Goal: Task Accomplishment & Management: Manage account settings

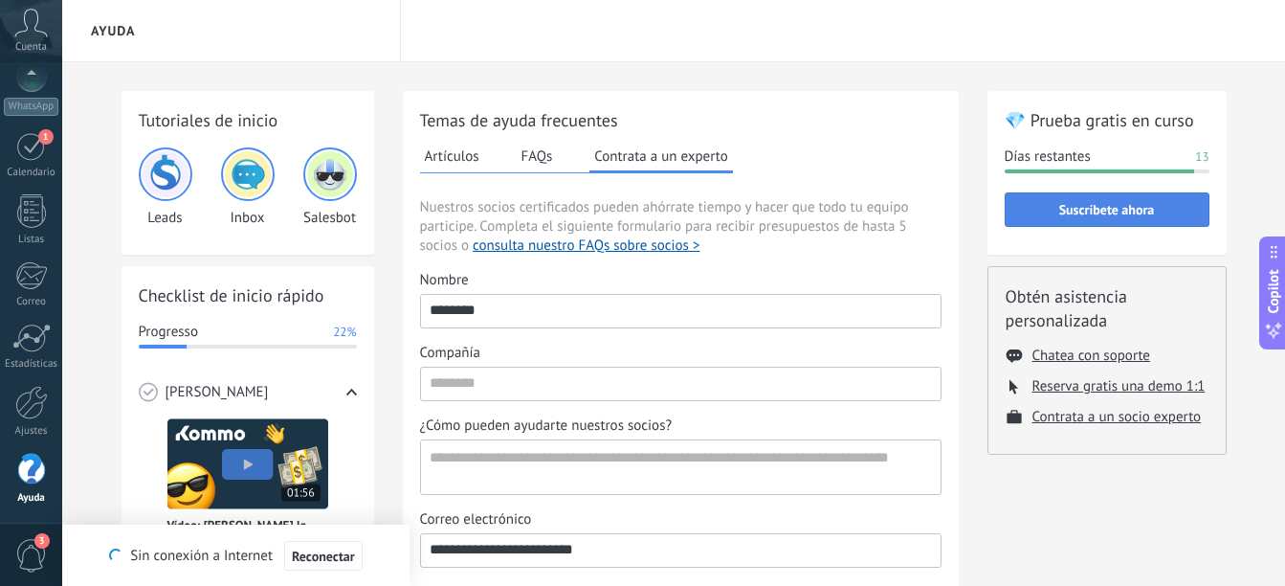
click at [1163, 217] on button "Suscríbete ahora" at bounding box center [1107, 209] width 205 height 34
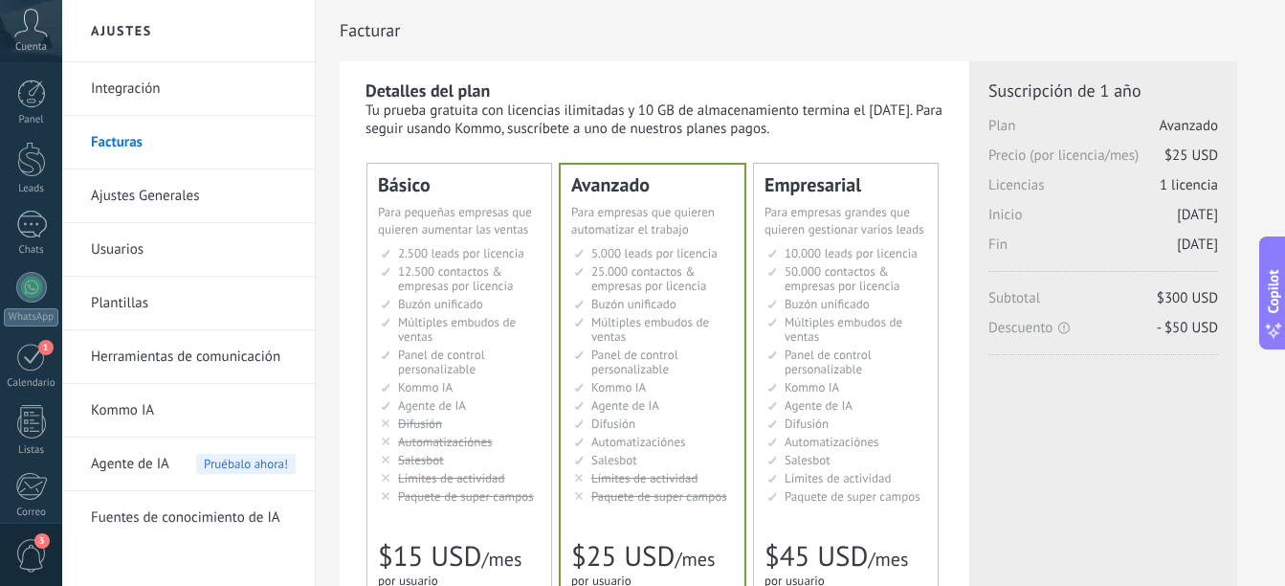
scroll to position [96, 0]
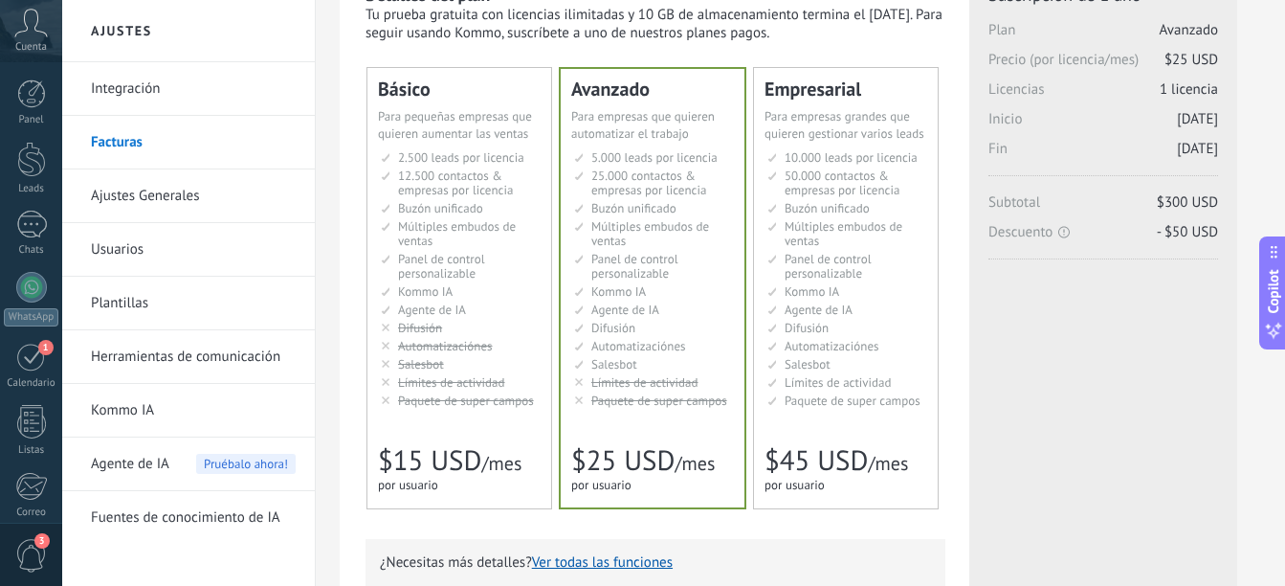
click at [538, 319] on ul "2.500 сделок на место 2.500 leads per seat 2.500 leads por licencia 添加线索和联系人 2.…" at bounding box center [461, 278] width 160 height 257
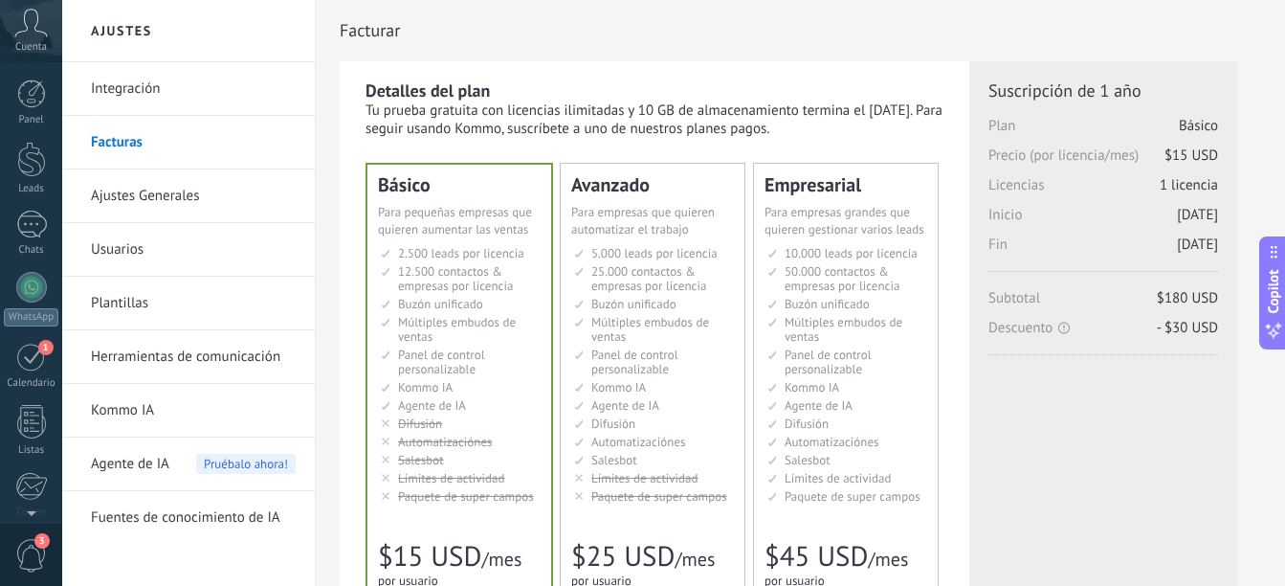
scroll to position [211, 0]
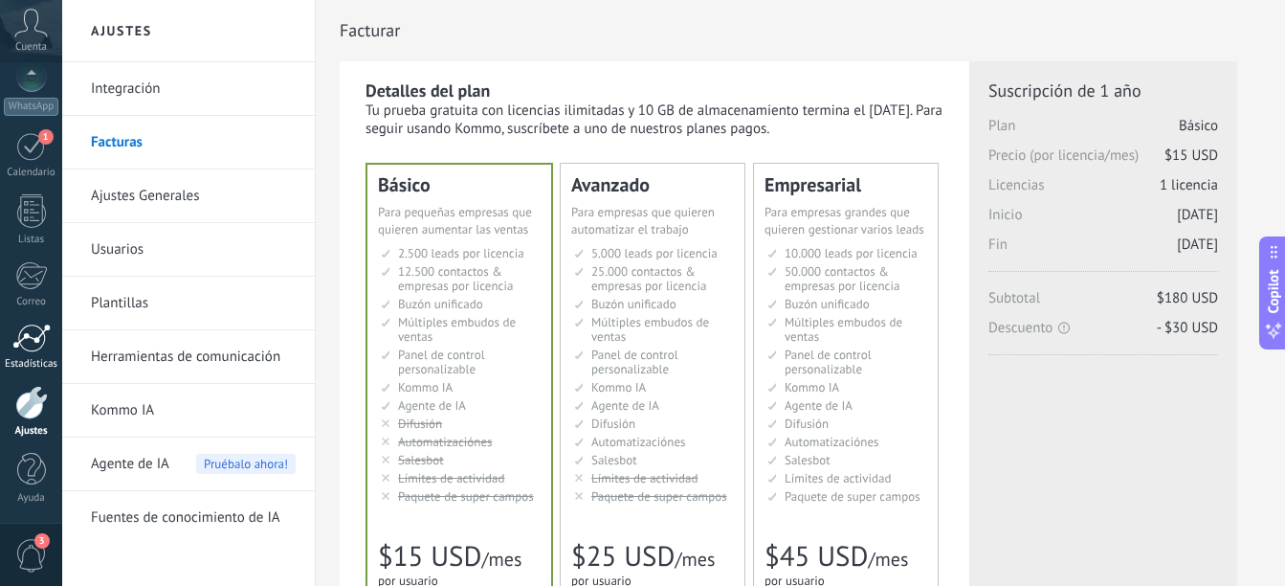
click at [38, 328] on div at bounding box center [31, 337] width 38 height 29
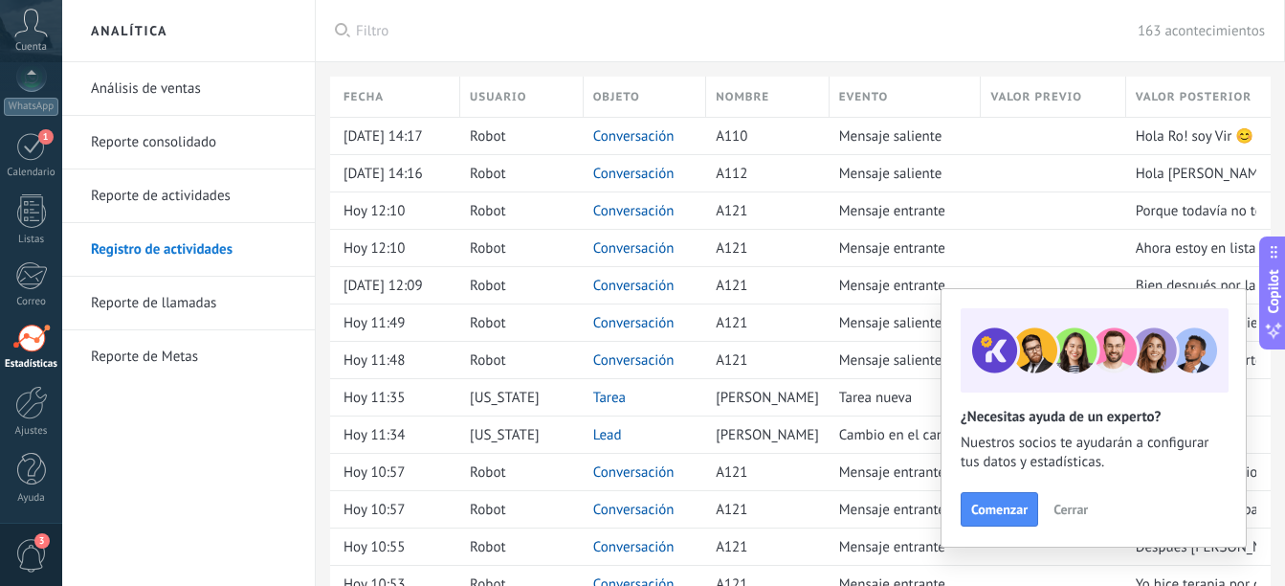
click at [1055, 513] on span "Cerrar" at bounding box center [1071, 508] width 34 height 13
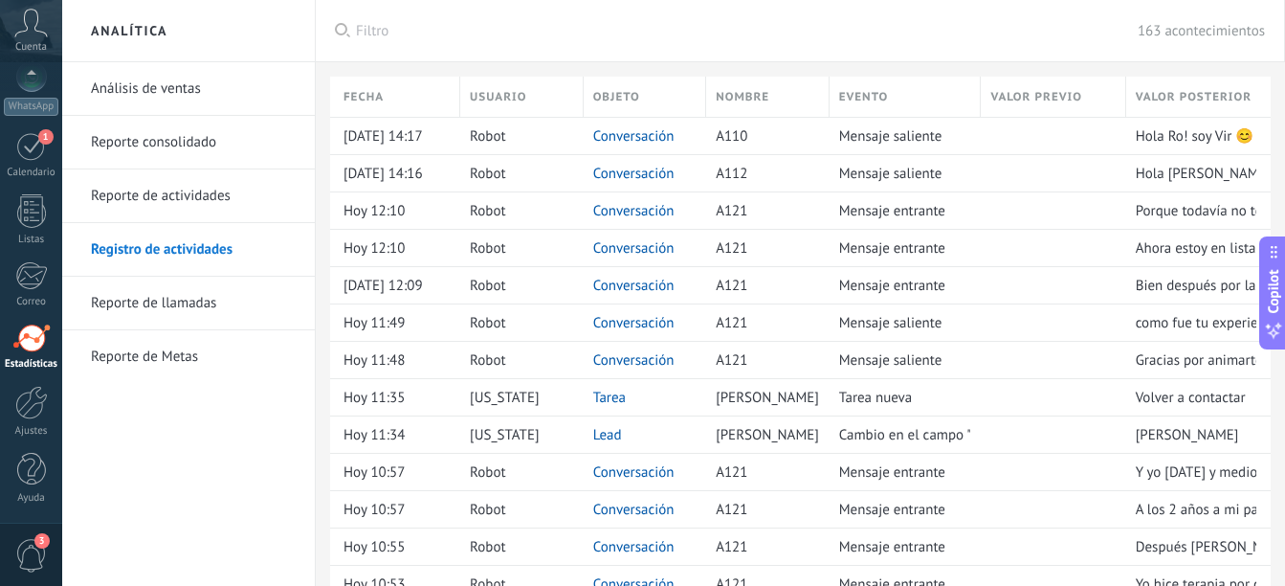
click at [218, 88] on link "Análisis de ventas" at bounding box center [193, 89] width 205 height 54
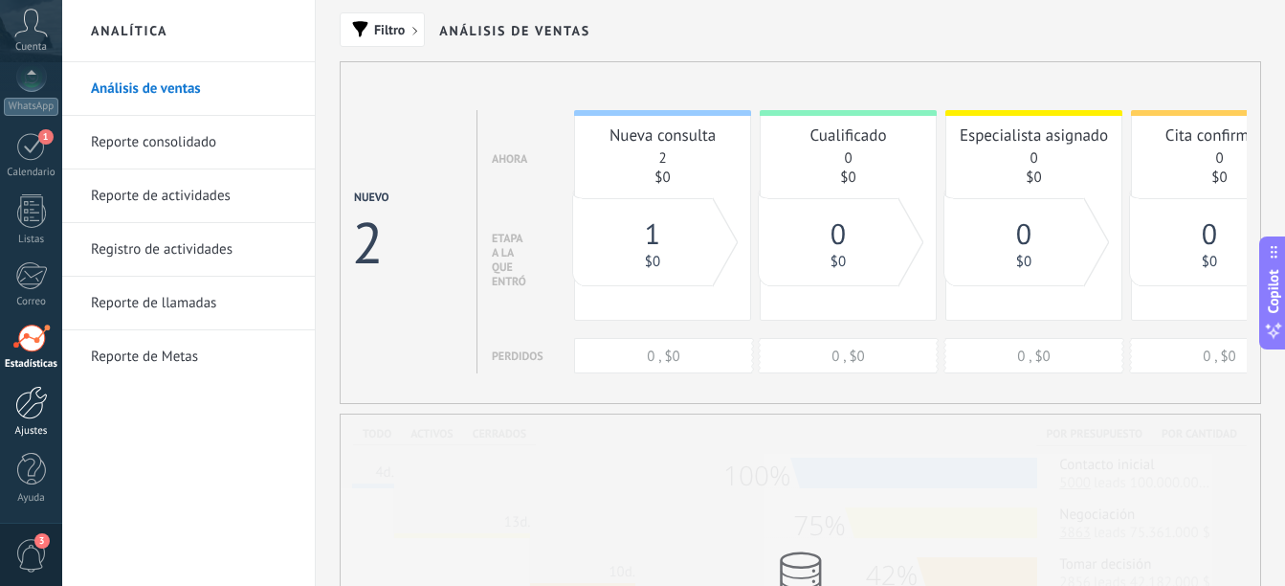
click at [43, 411] on div at bounding box center [31, 402] width 33 height 33
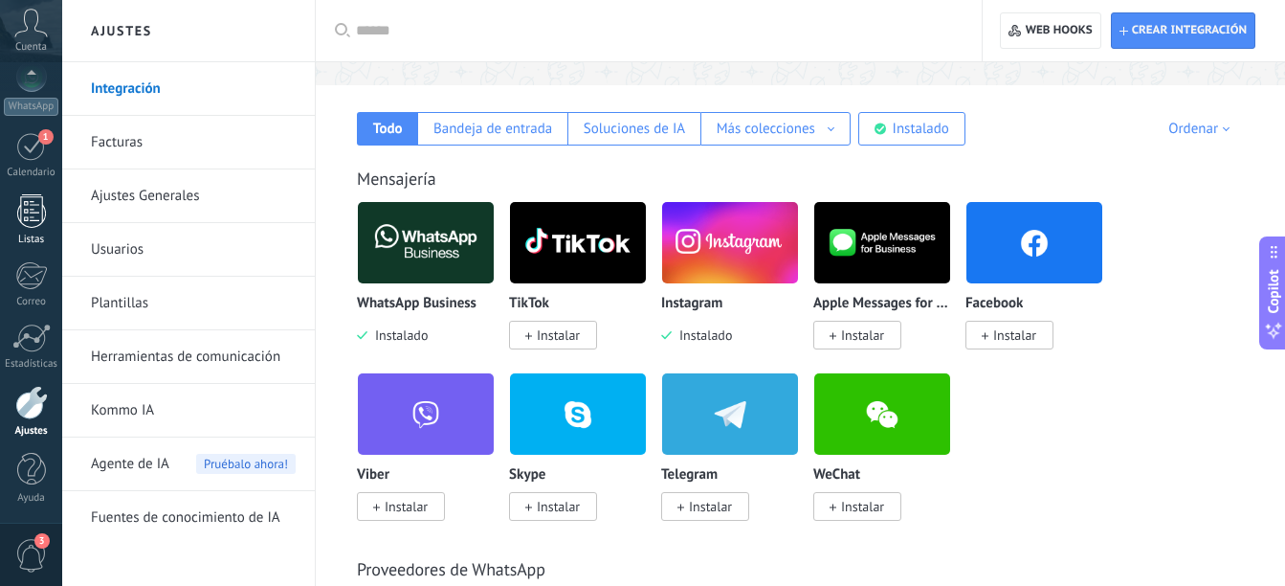
scroll to position [287, 0]
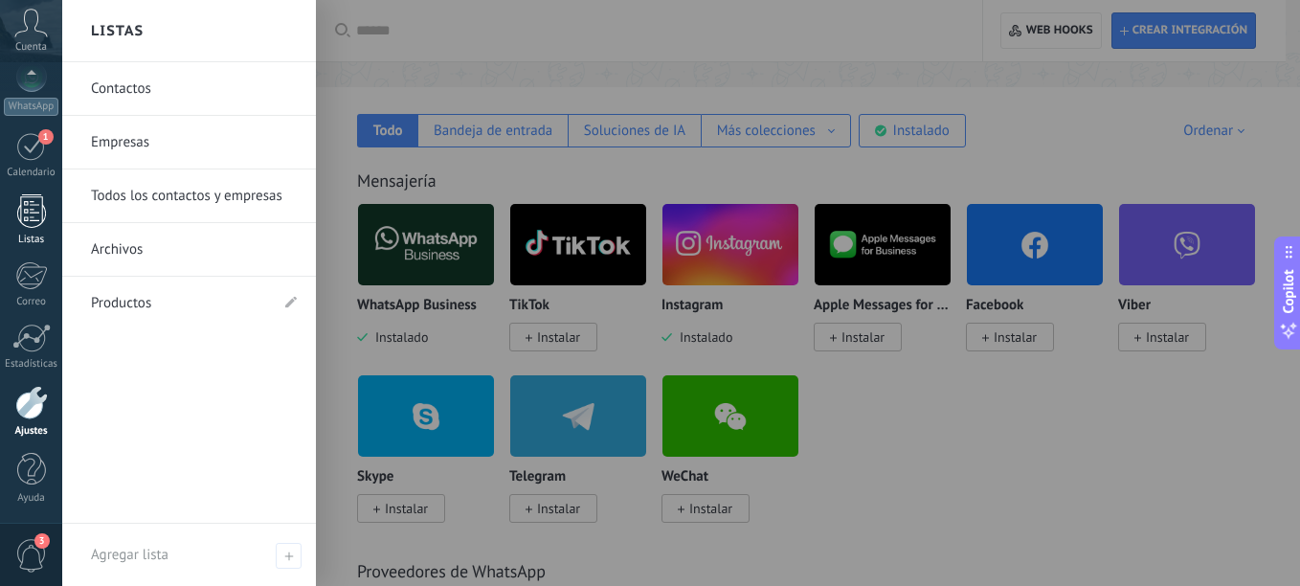
click at [32, 217] on div at bounding box center [31, 210] width 29 height 33
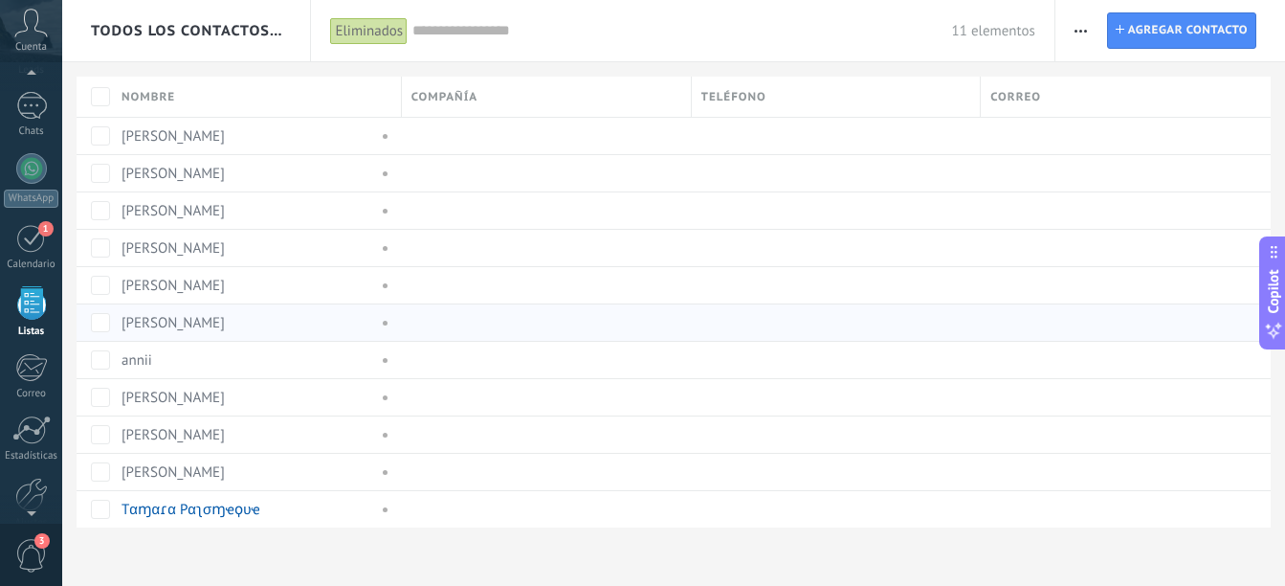
click at [221, 316] on link "Agustina Chaparro" at bounding box center [173, 323] width 103 height 18
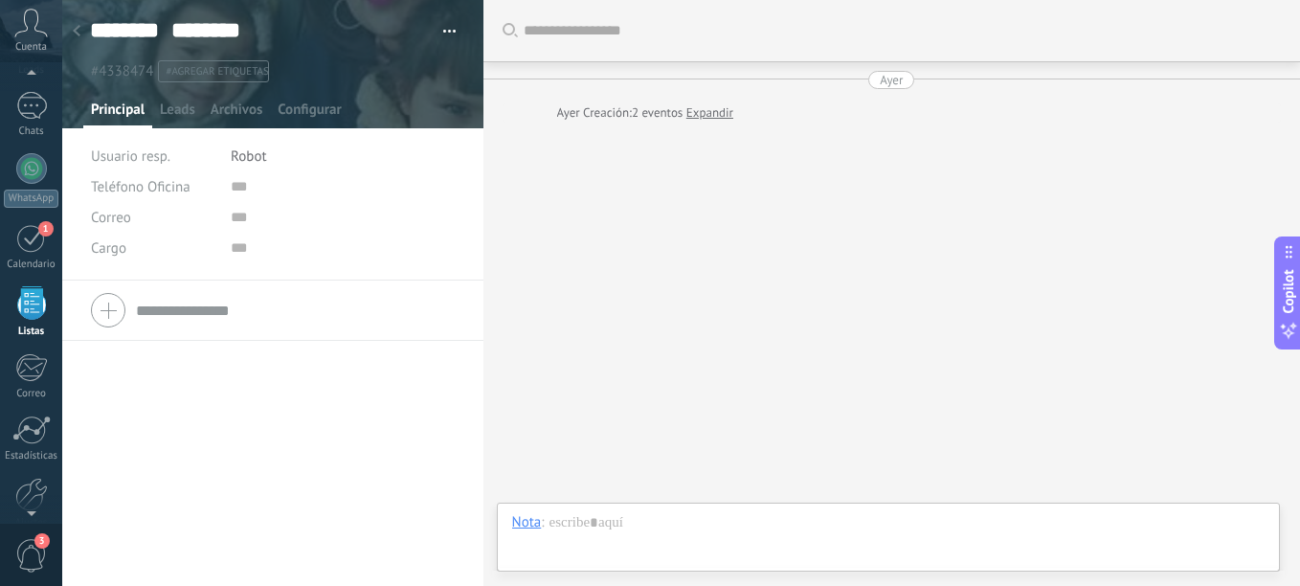
click at [34, 28] on use at bounding box center [31, 23] width 33 height 28
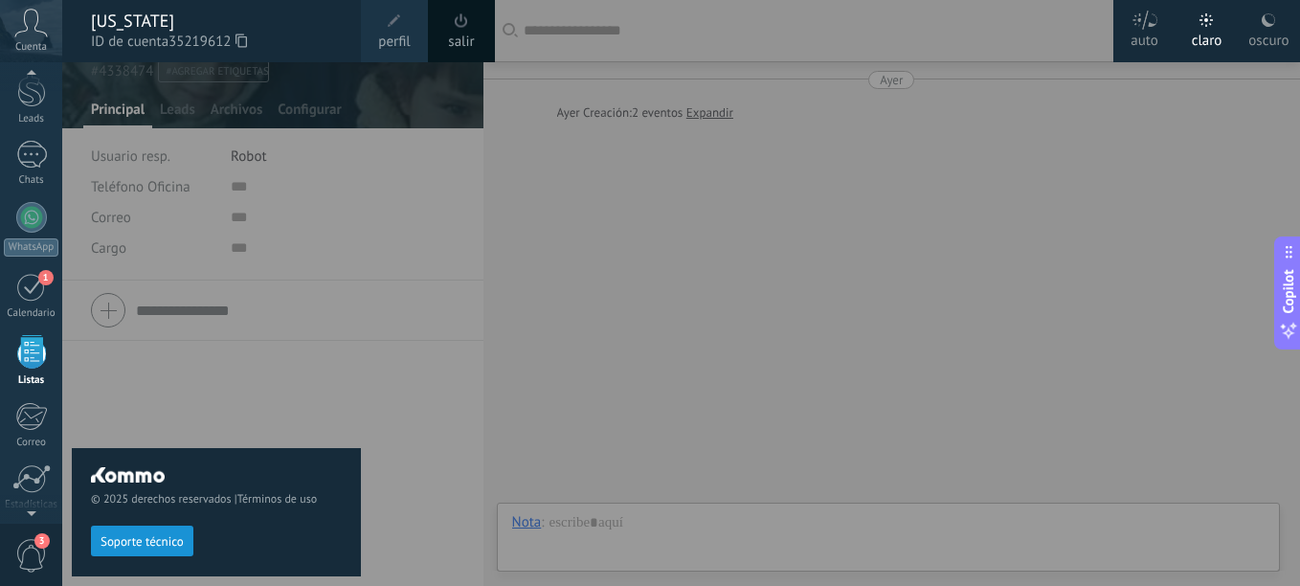
click at [33, 87] on div at bounding box center [31, 76] width 62 height 29
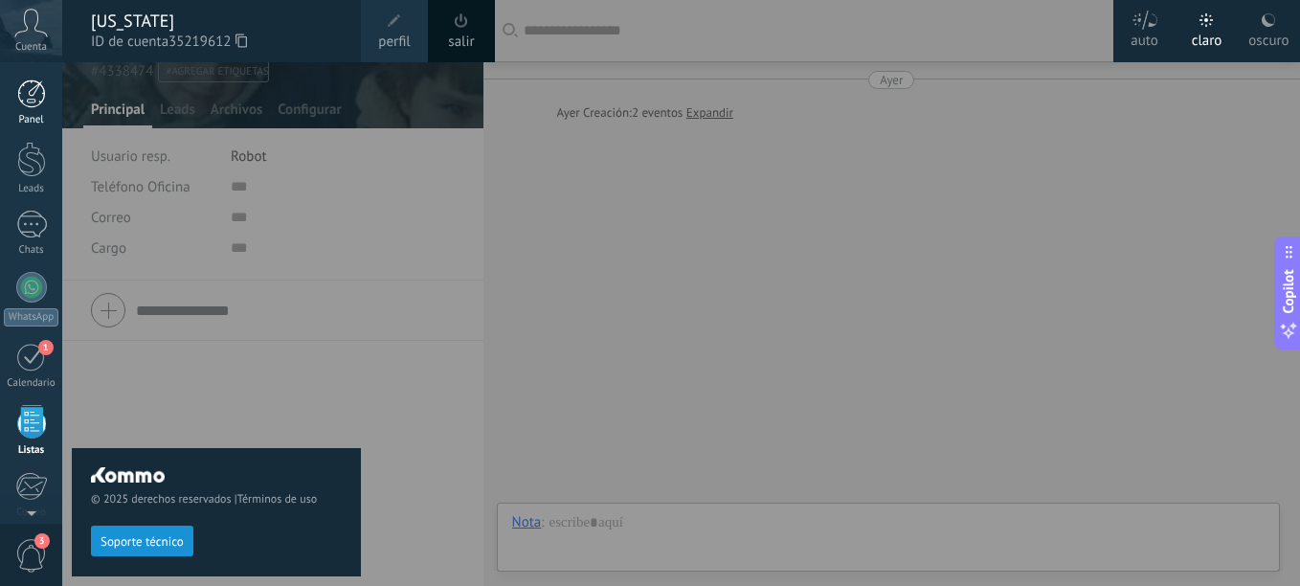
click at [33, 112] on link "Panel" at bounding box center [31, 102] width 62 height 47
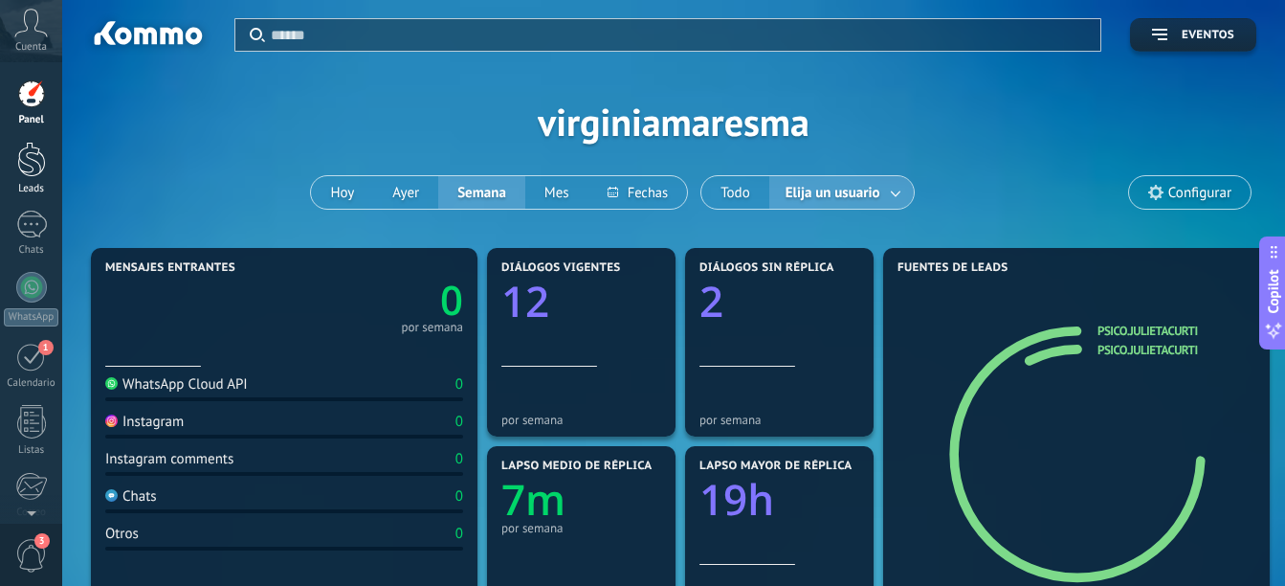
click at [33, 169] on div at bounding box center [31, 159] width 29 height 35
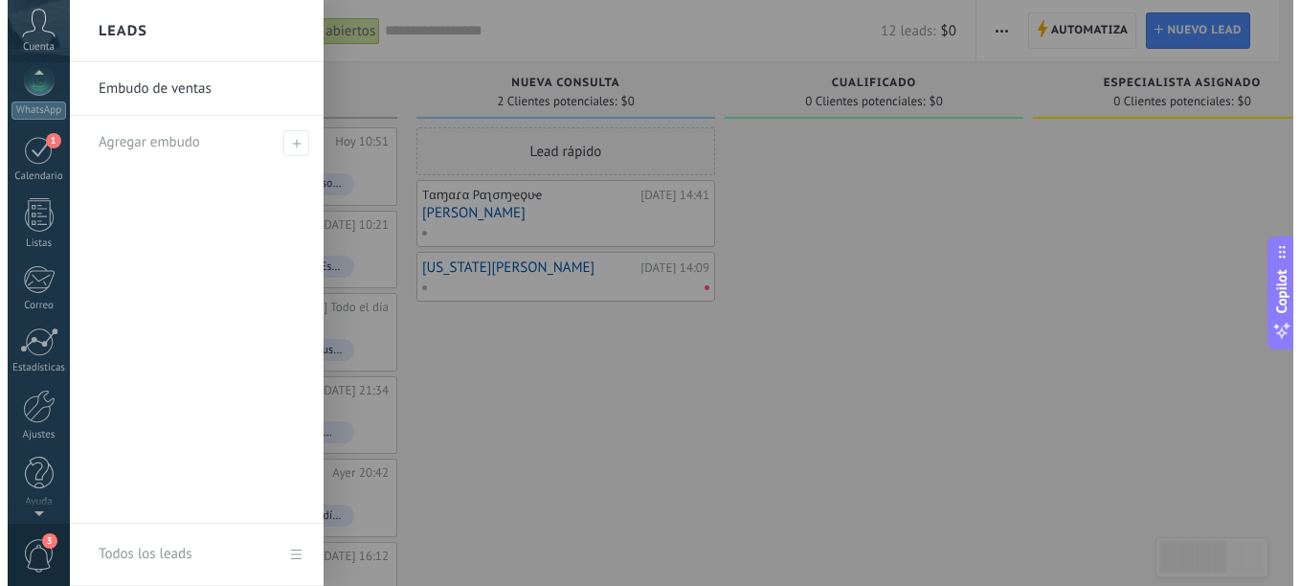
scroll to position [211, 0]
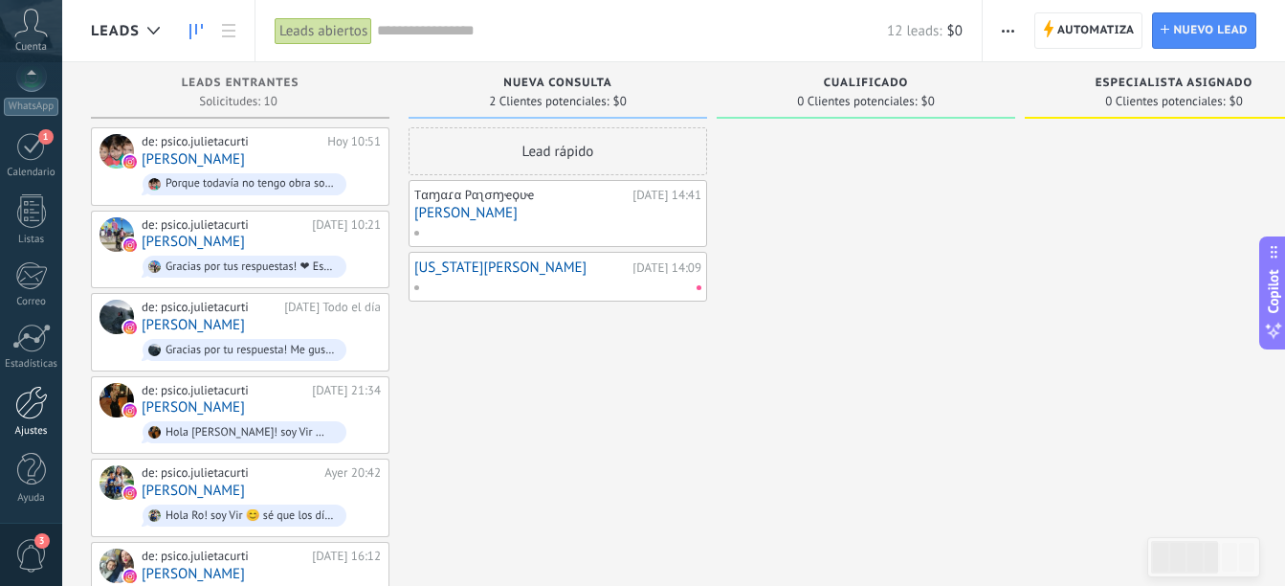
click at [35, 395] on div at bounding box center [31, 402] width 33 height 33
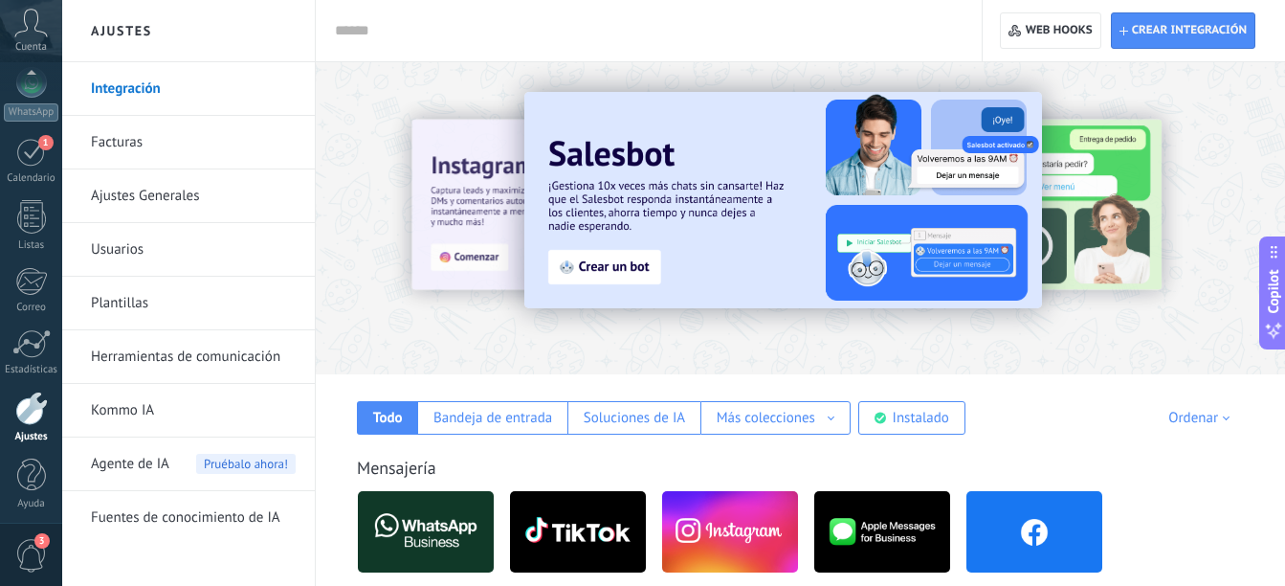
scroll to position [211, 0]
click at [41, 47] on span "Cuenta" at bounding box center [31, 47] width 32 height 12
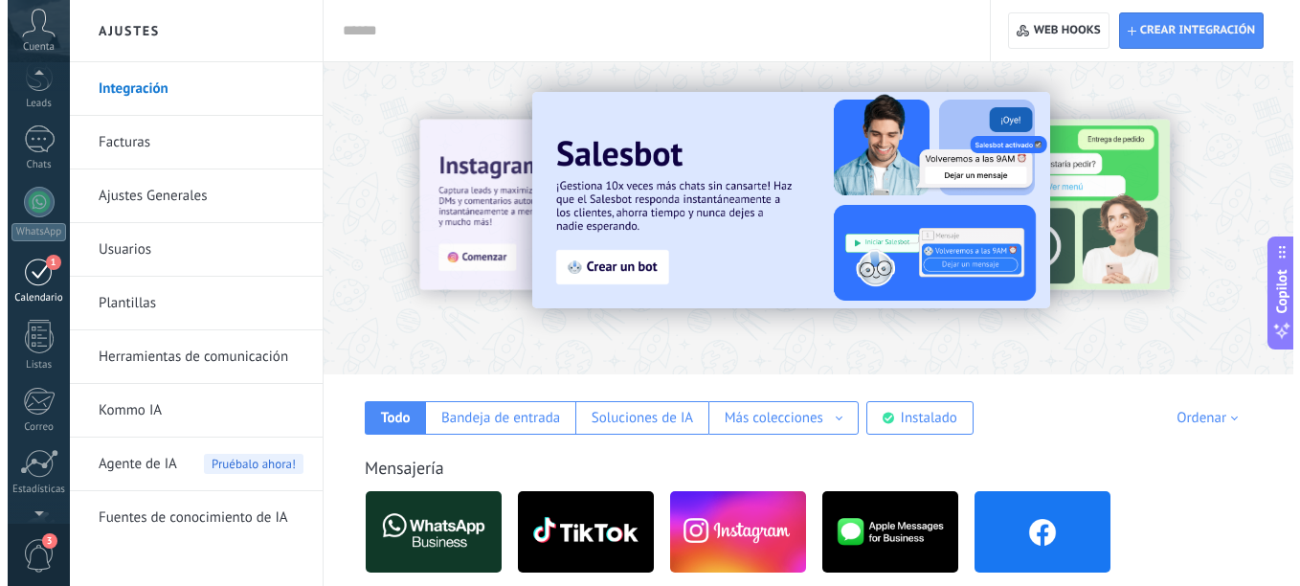
scroll to position [0, 0]
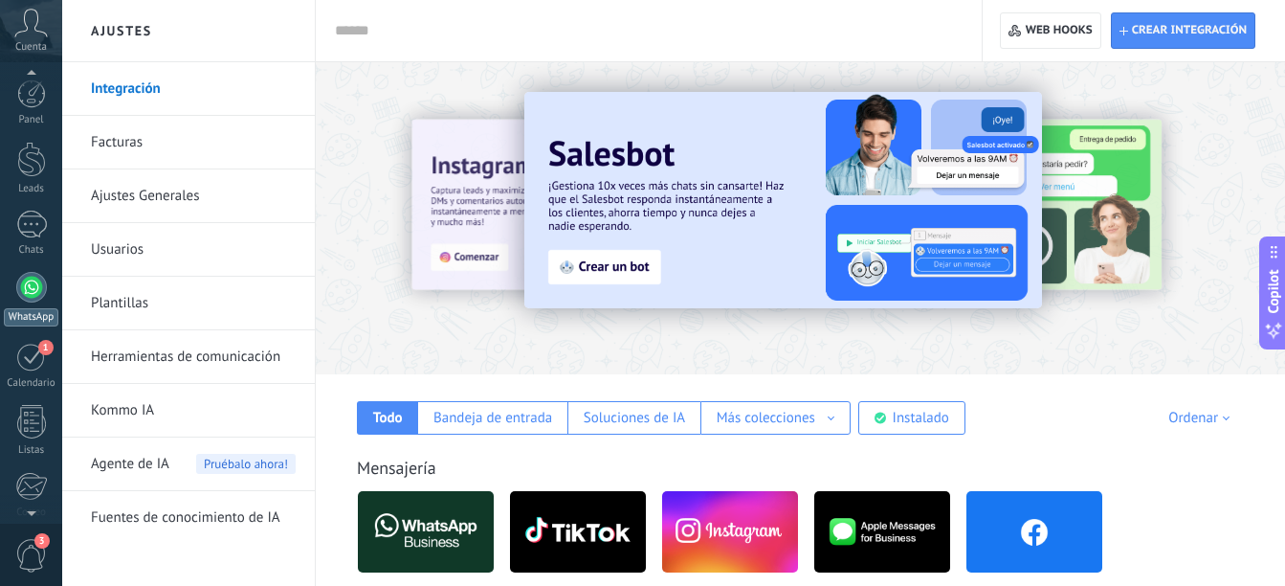
click at [38, 303] on link "WhatsApp" at bounding box center [31, 299] width 62 height 55
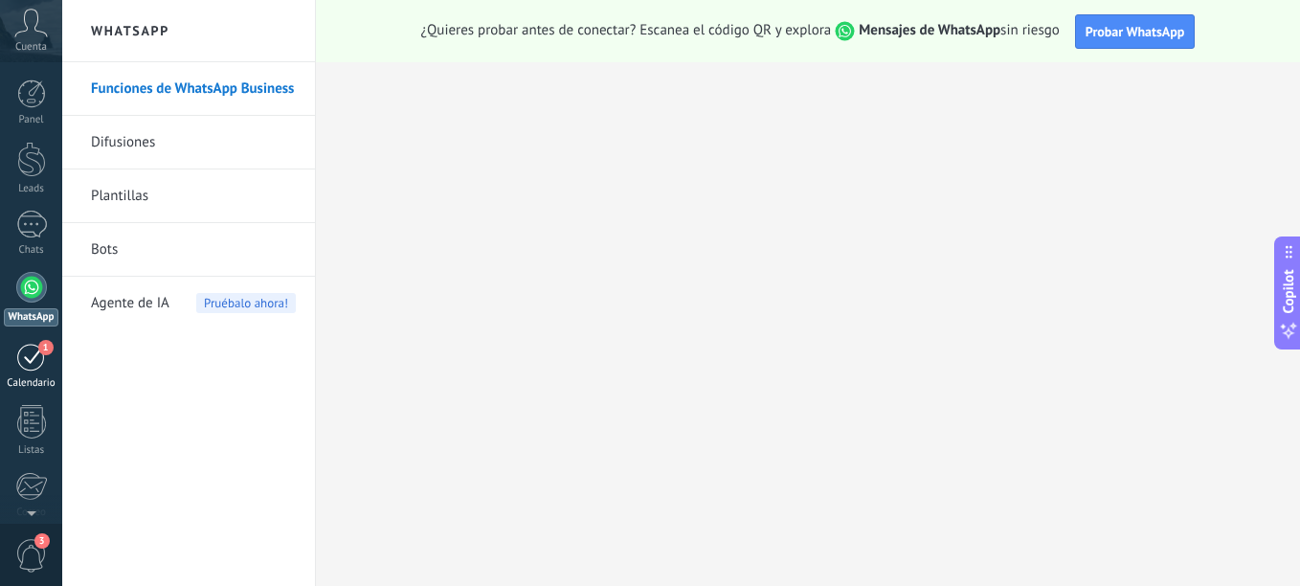
click at [21, 364] on div "1" at bounding box center [31, 357] width 31 height 30
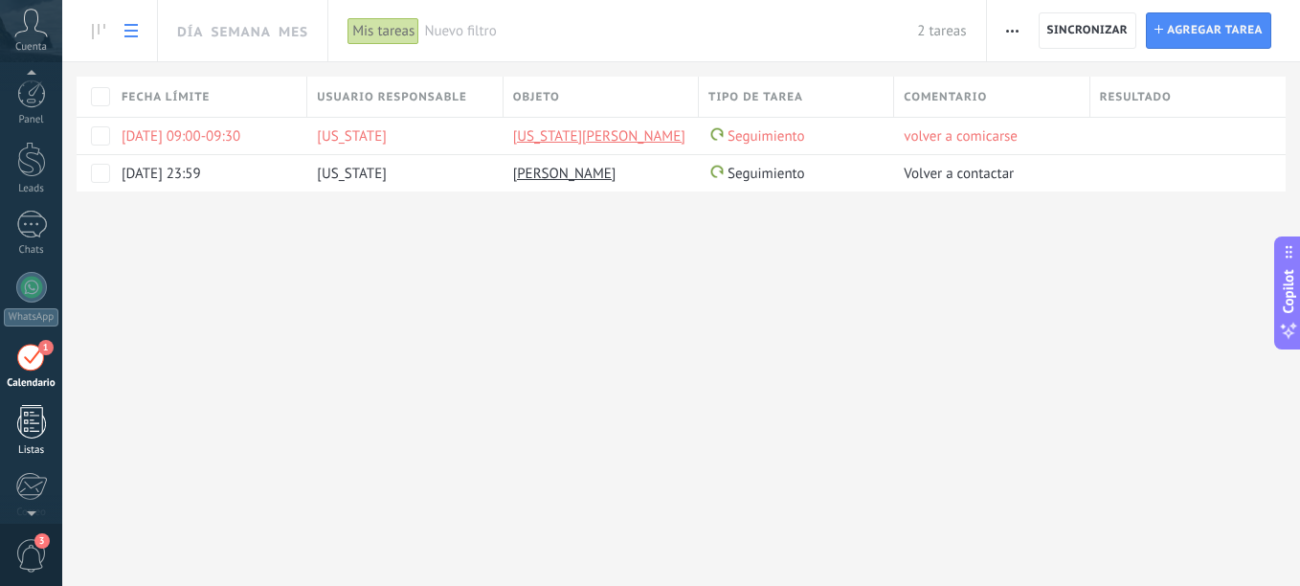
scroll to position [56, 0]
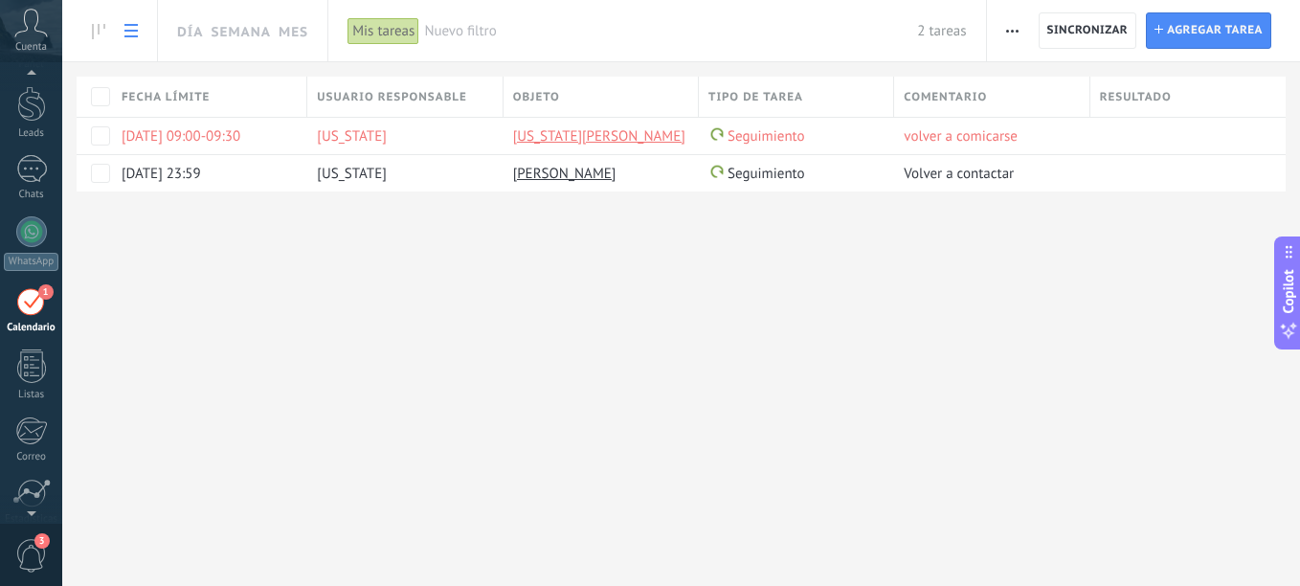
click at [139, 38] on link at bounding box center [131, 30] width 33 height 37
click at [96, 33] on icon at bounding box center [98, 31] width 13 height 15
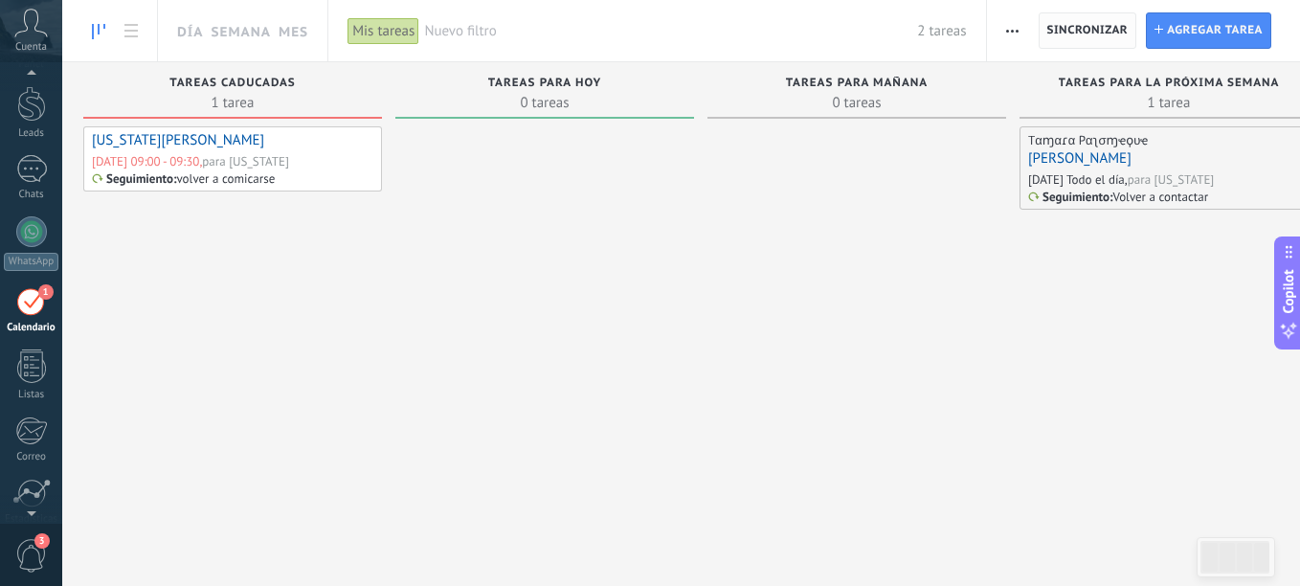
click at [1048, 40] on span "Sincronizar" at bounding box center [1087, 30] width 81 height 34
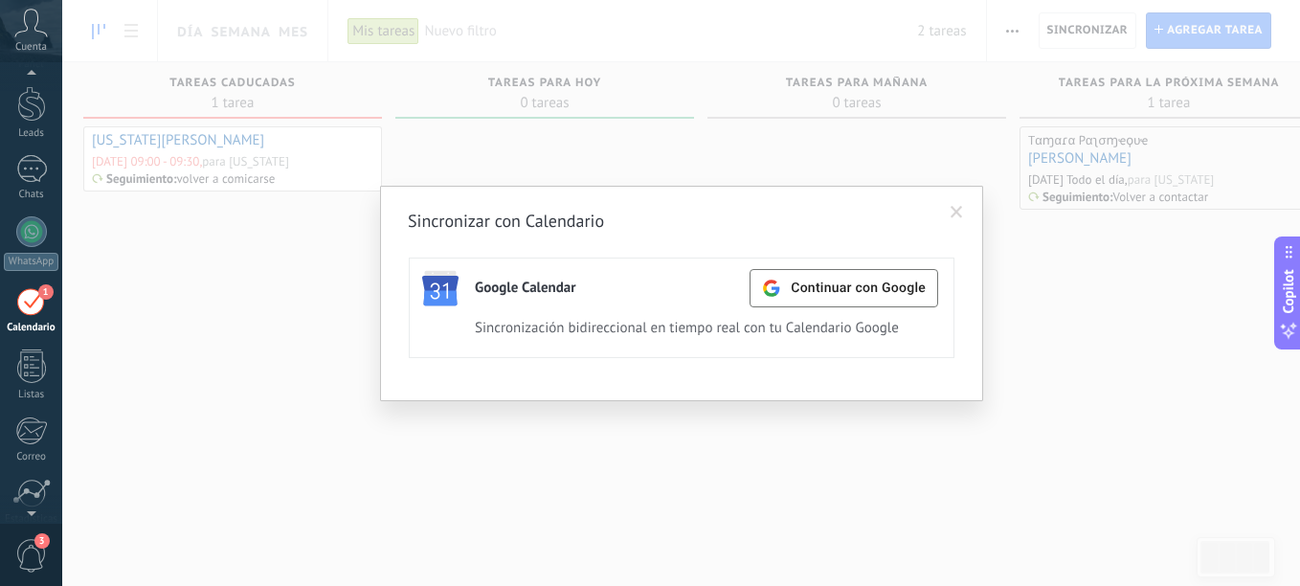
click at [950, 216] on span at bounding box center [956, 212] width 12 height 13
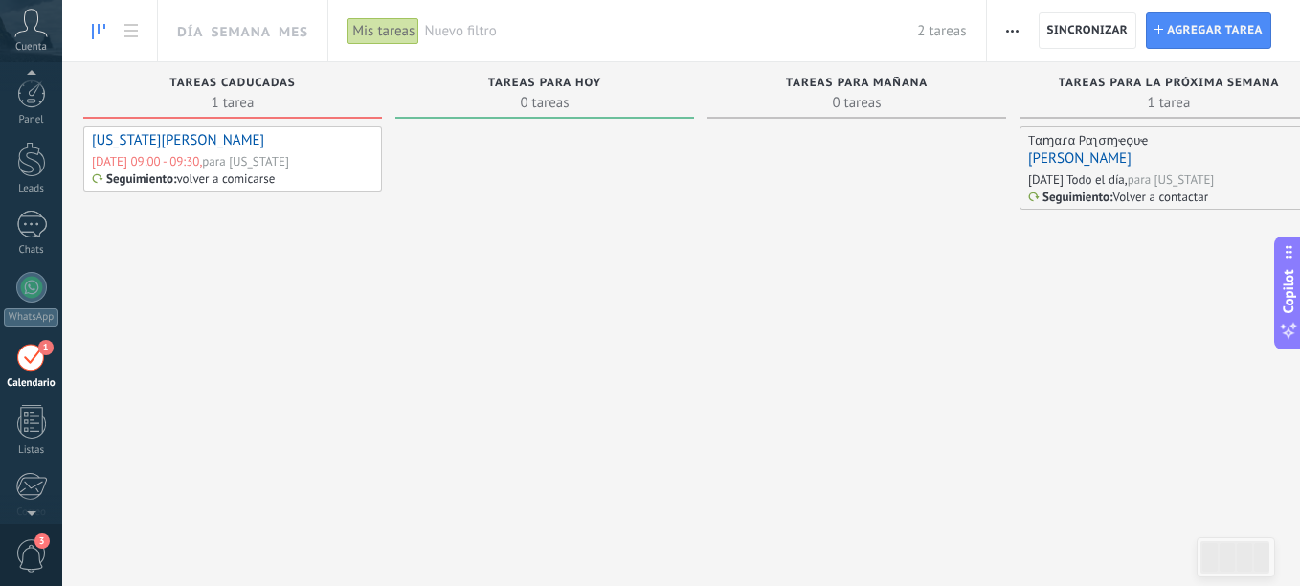
scroll to position [56, 0]
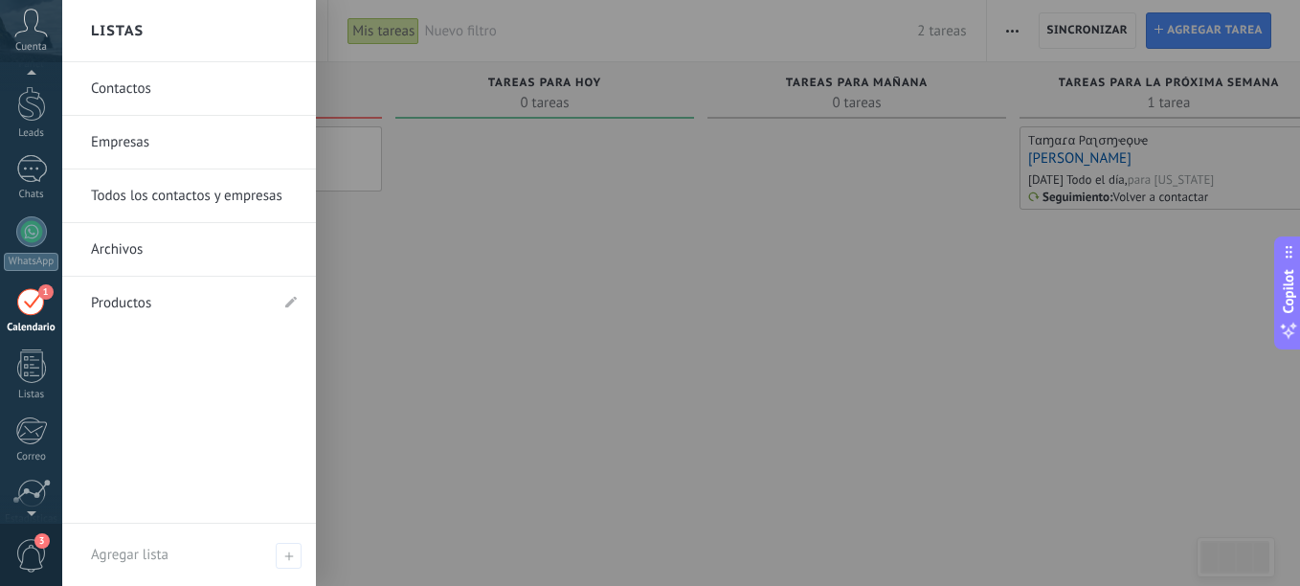
click at [159, 97] on link "Contactos" at bounding box center [194, 89] width 206 height 54
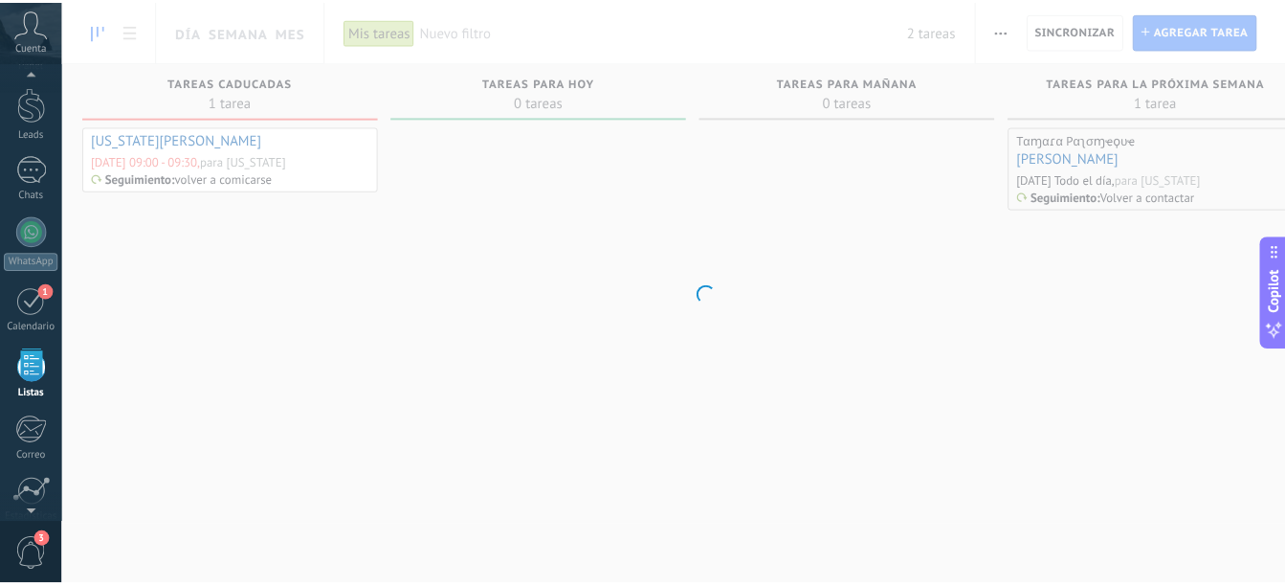
scroll to position [119, 0]
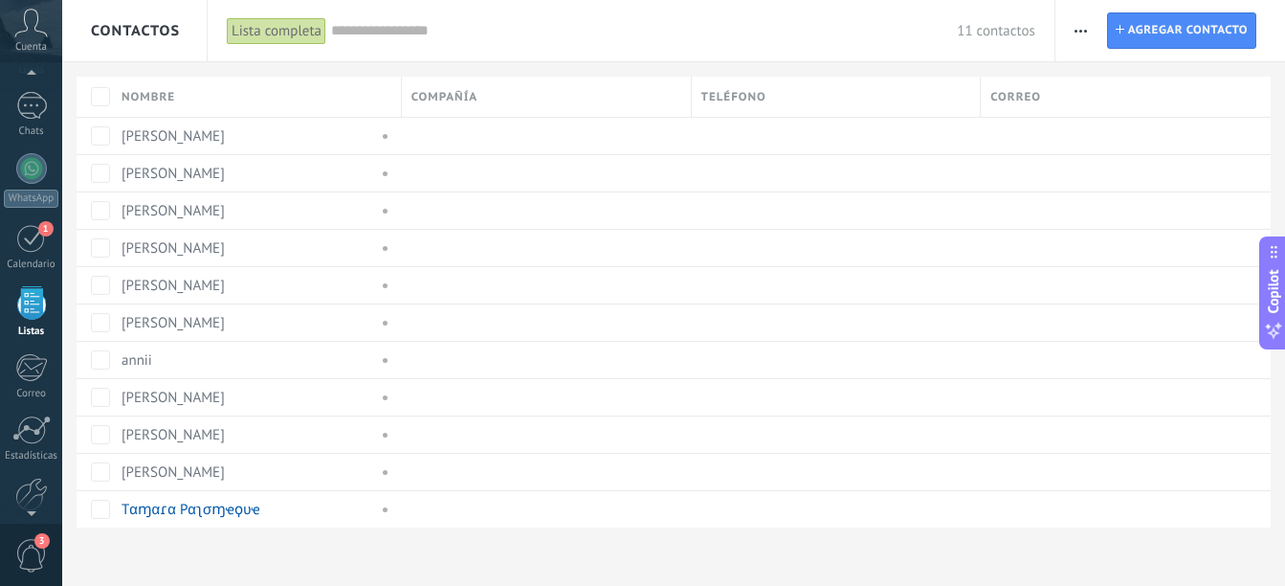
click at [1080, 32] on use "button" at bounding box center [1081, 31] width 12 height 3
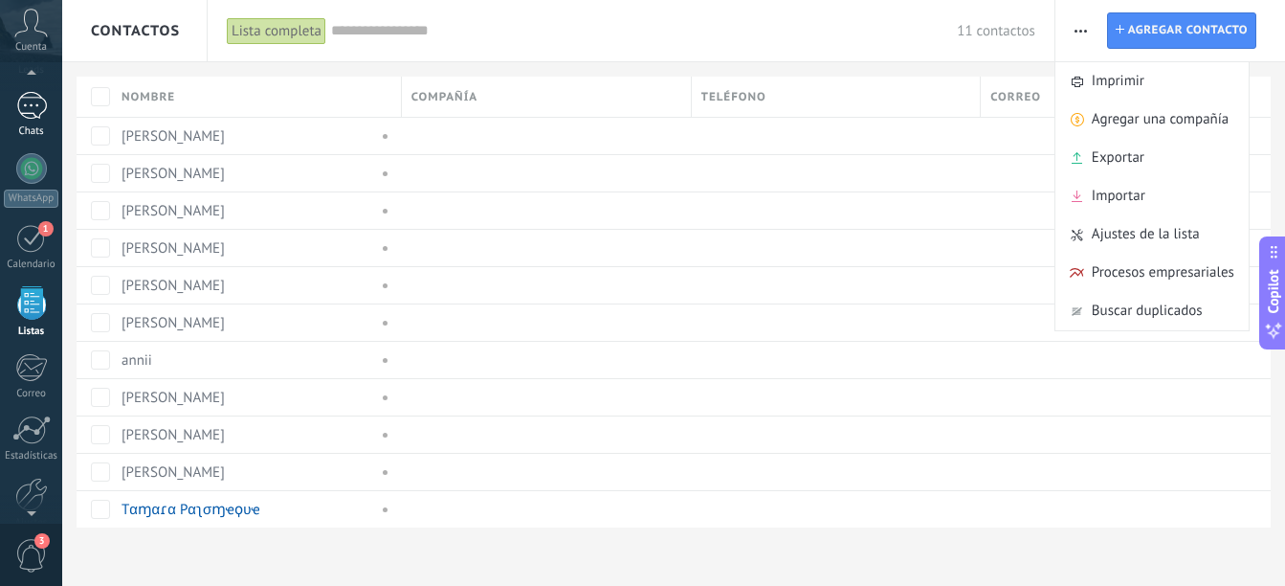
click at [37, 120] on link "Chats" at bounding box center [31, 115] width 62 height 46
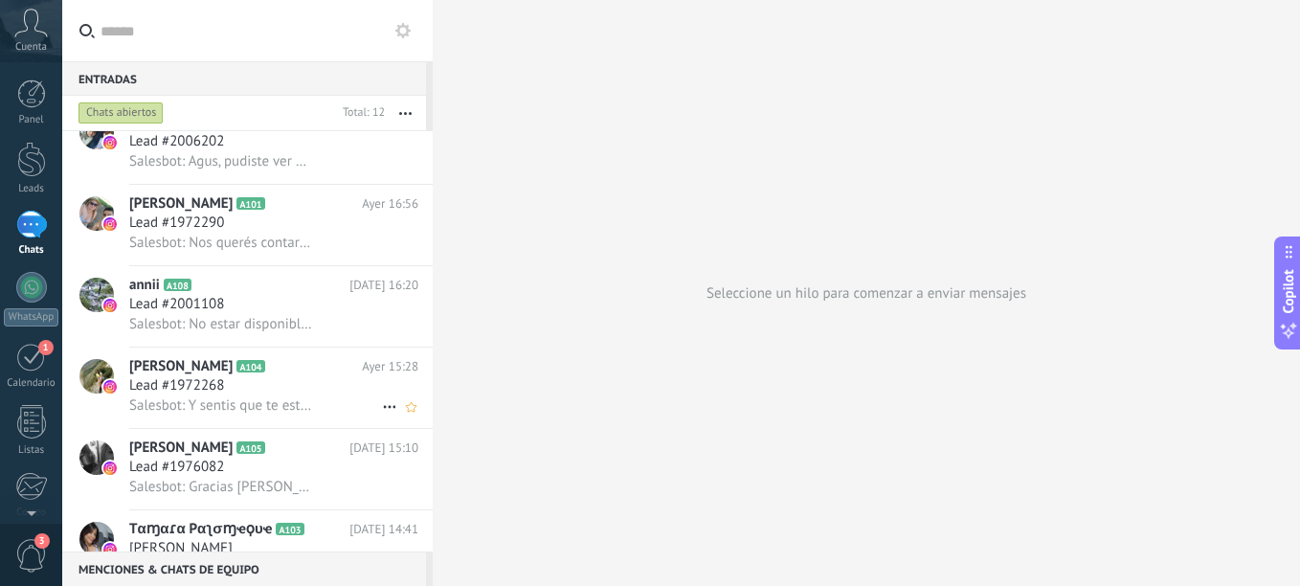
scroll to position [556, 0]
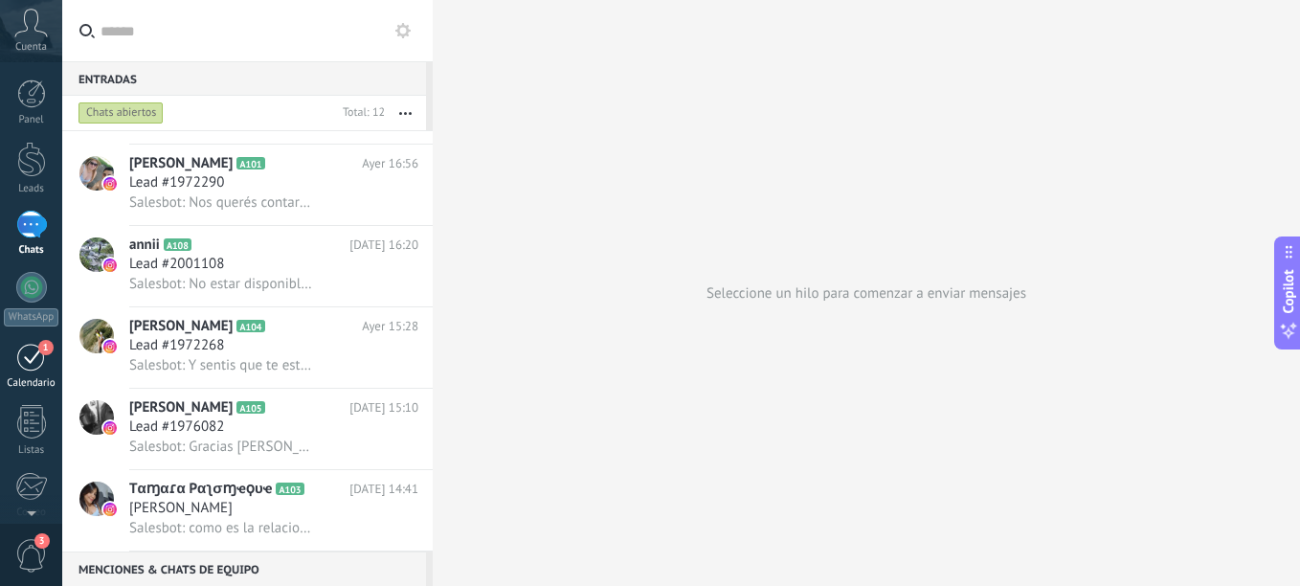
click at [39, 363] on div "1" at bounding box center [31, 357] width 31 height 30
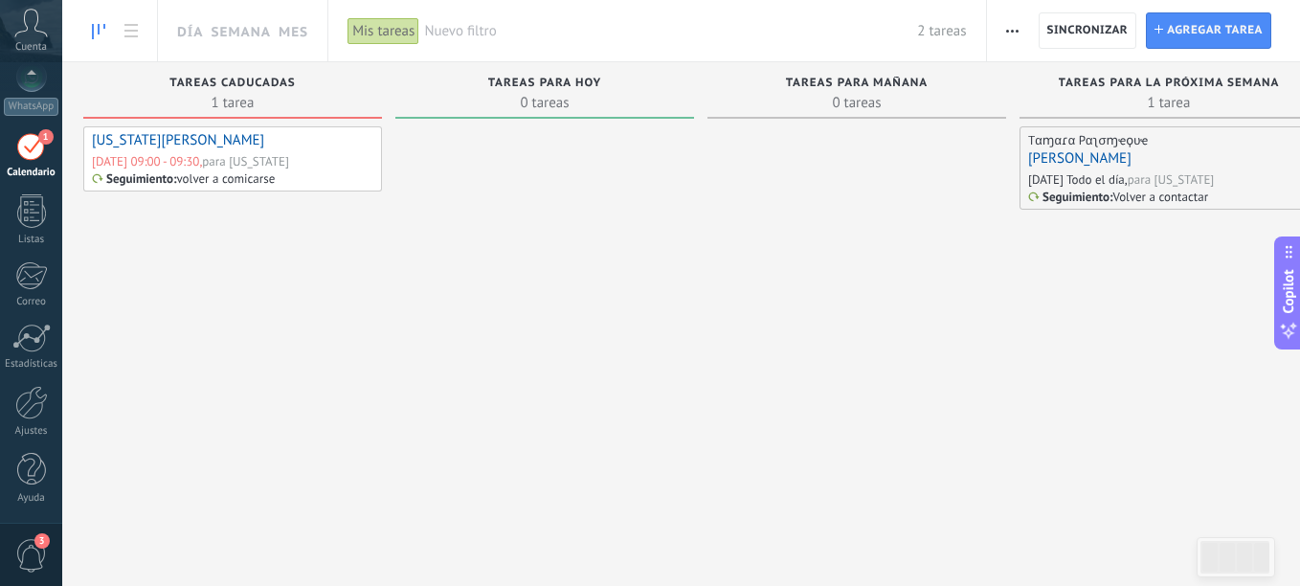
scroll to position [56, 0]
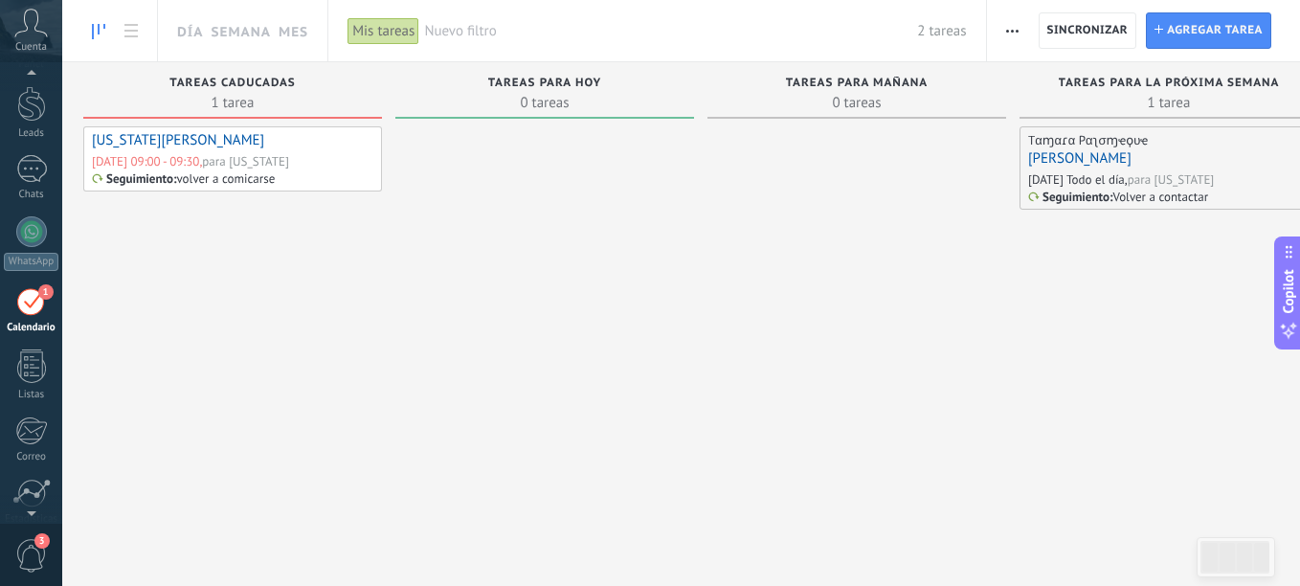
click at [31, 516] on div at bounding box center [31, 509] width 62 height 29
click at [26, 550] on span "3" at bounding box center [31, 555] width 33 height 33
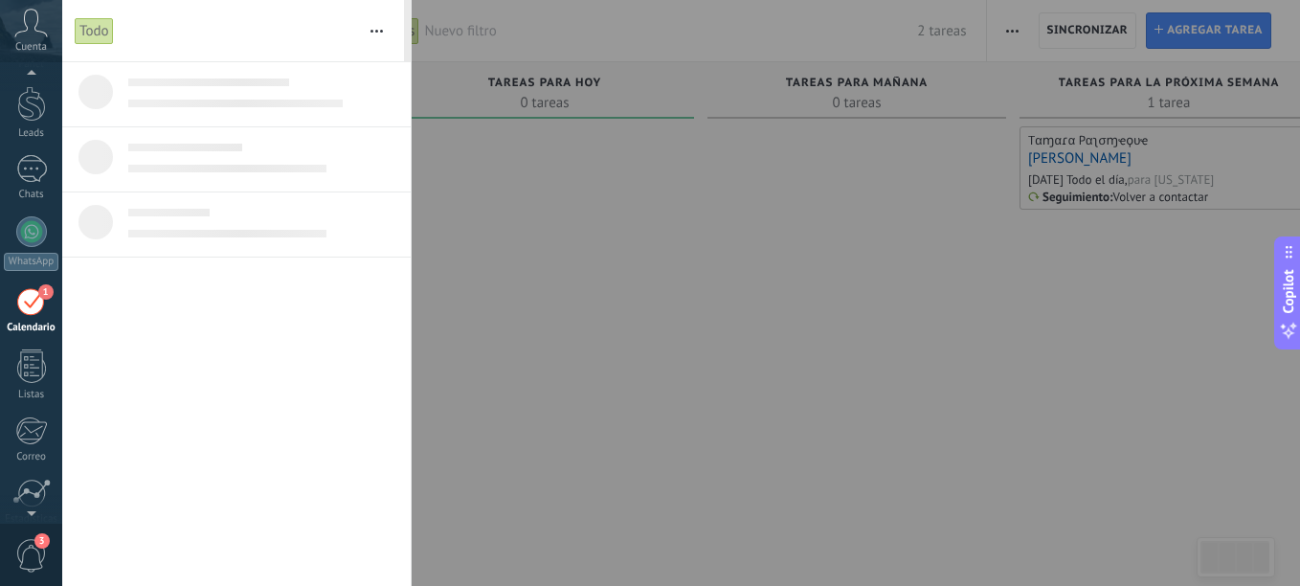
click at [36, 15] on icon at bounding box center [30, 23] width 33 height 29
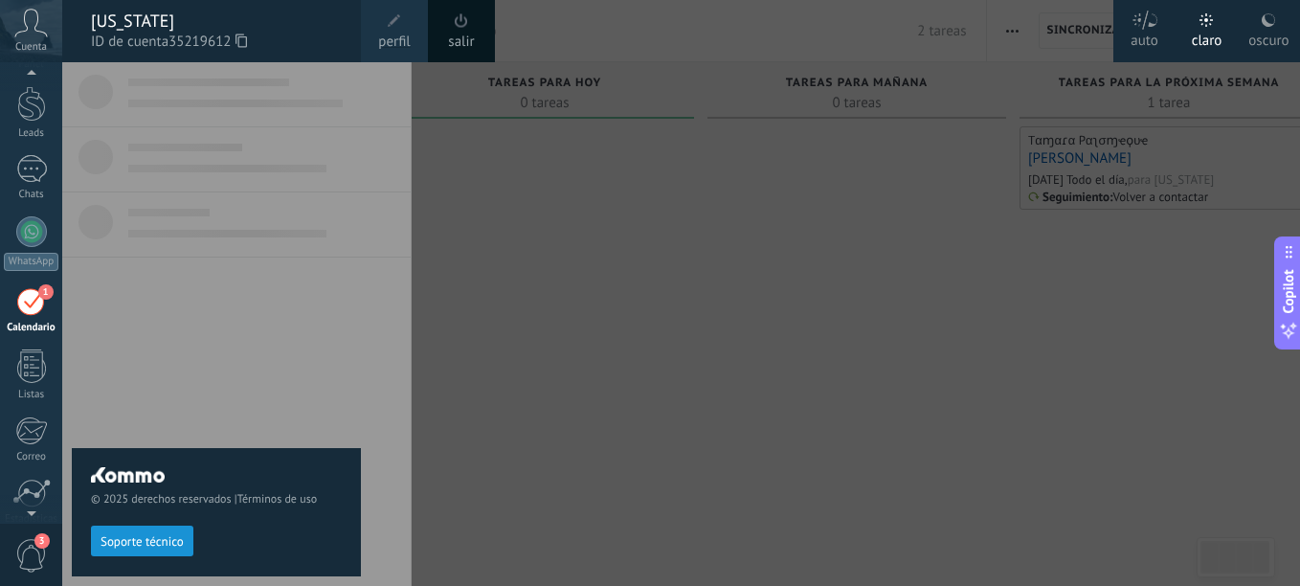
click at [793, 302] on div at bounding box center [712, 293] width 1300 height 586
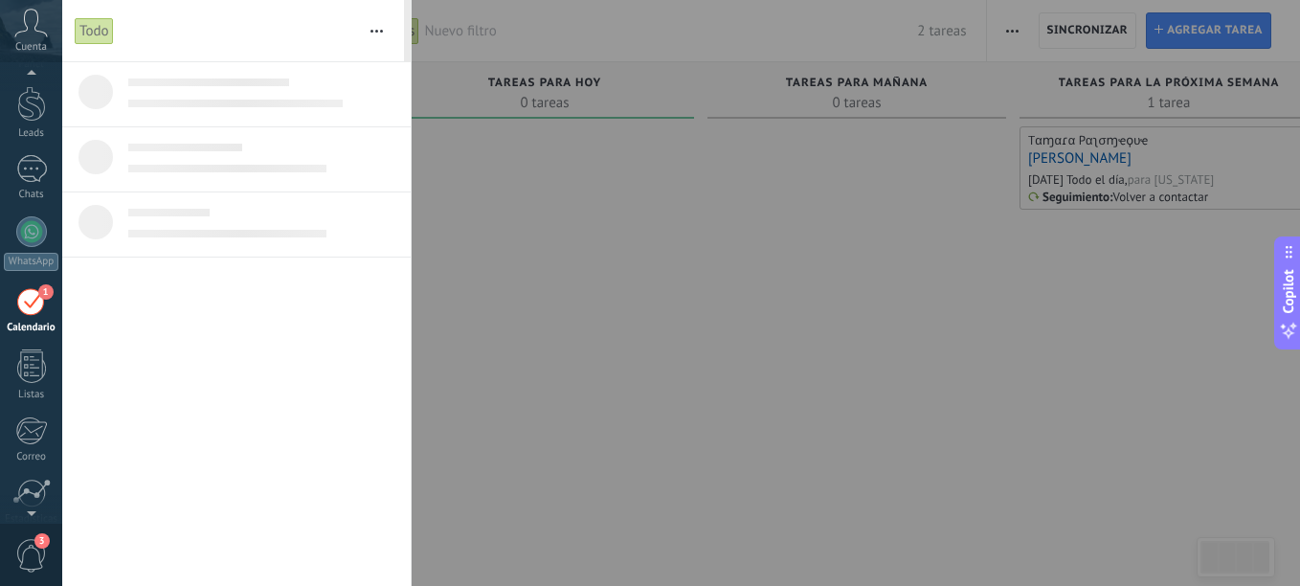
click at [1003, 241] on div at bounding box center [650, 293] width 1300 height 586
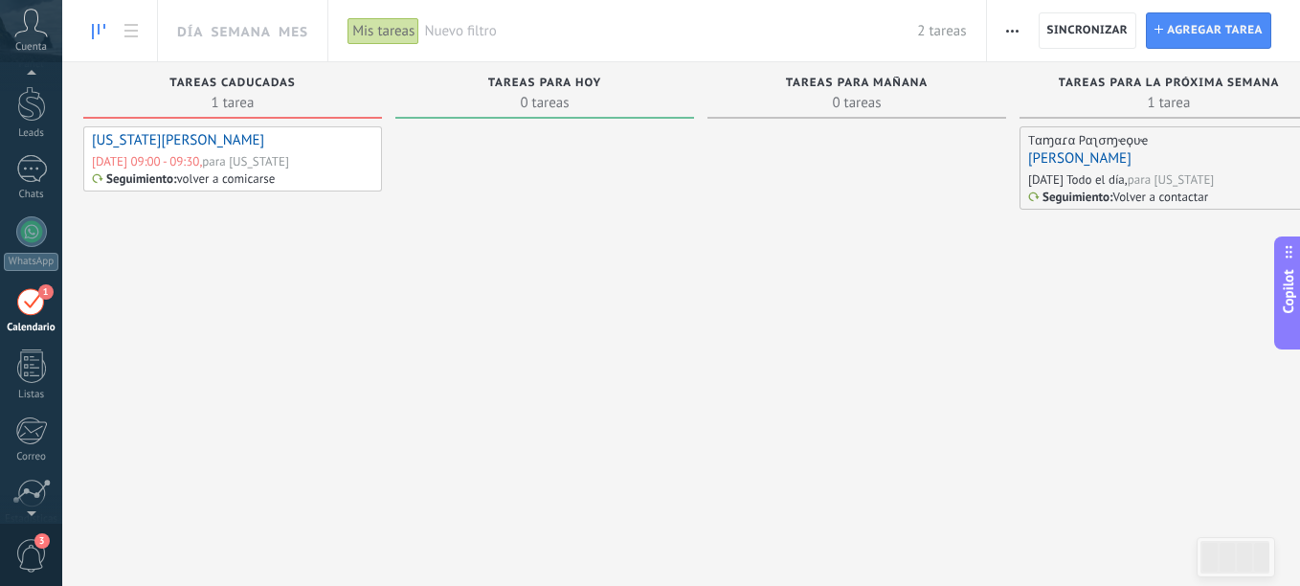
click at [1284, 286] on span "Copilot" at bounding box center [1288, 292] width 19 height 44
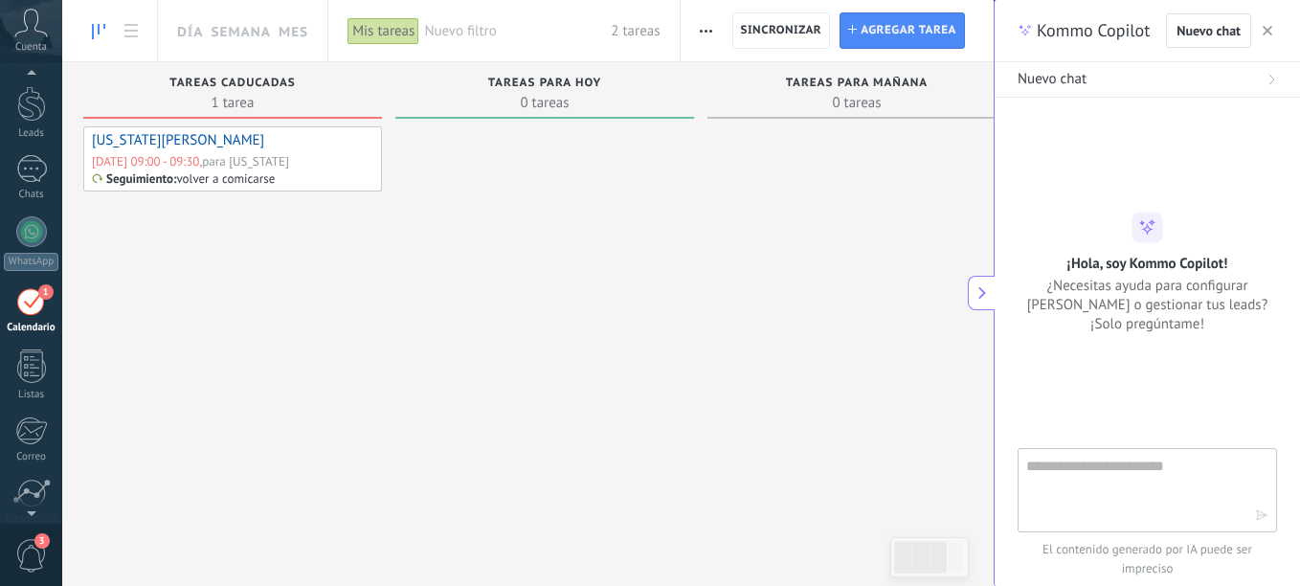
click at [1277, 33] on div "Kommo Copilot Nuevo chat" at bounding box center [1146, 31] width 305 height 62
click at [1267, 34] on icon "button" at bounding box center [1267, 31] width 10 height 10
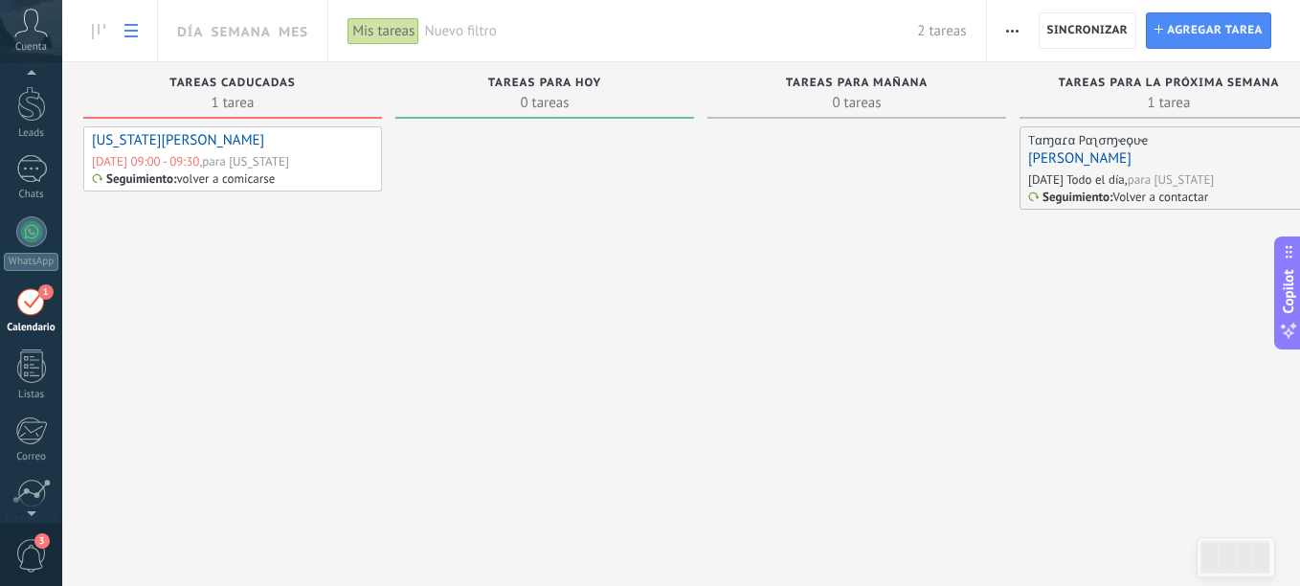
click at [140, 32] on link at bounding box center [131, 30] width 33 height 37
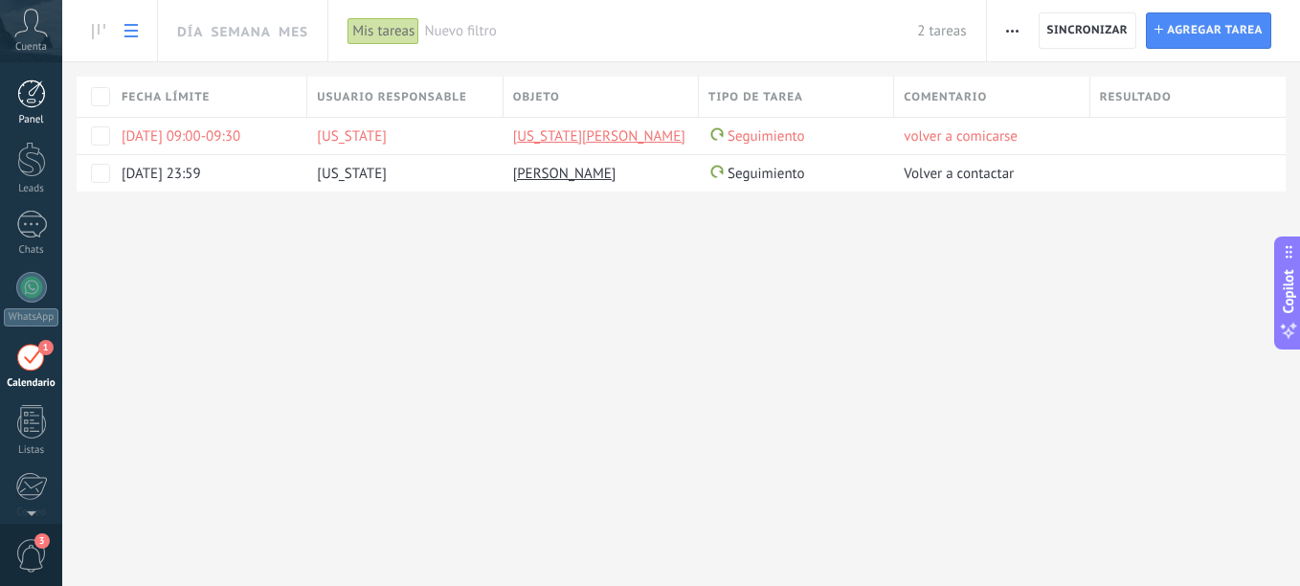
click at [37, 122] on div "Panel" at bounding box center [32, 120] width 56 height 12
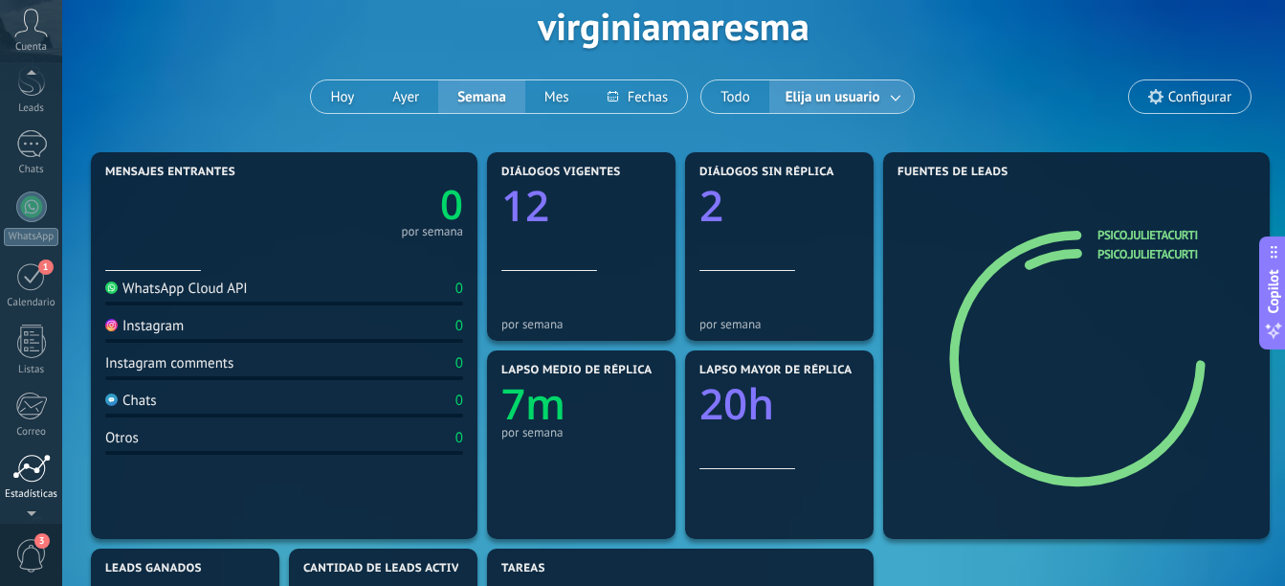
scroll to position [83, 0]
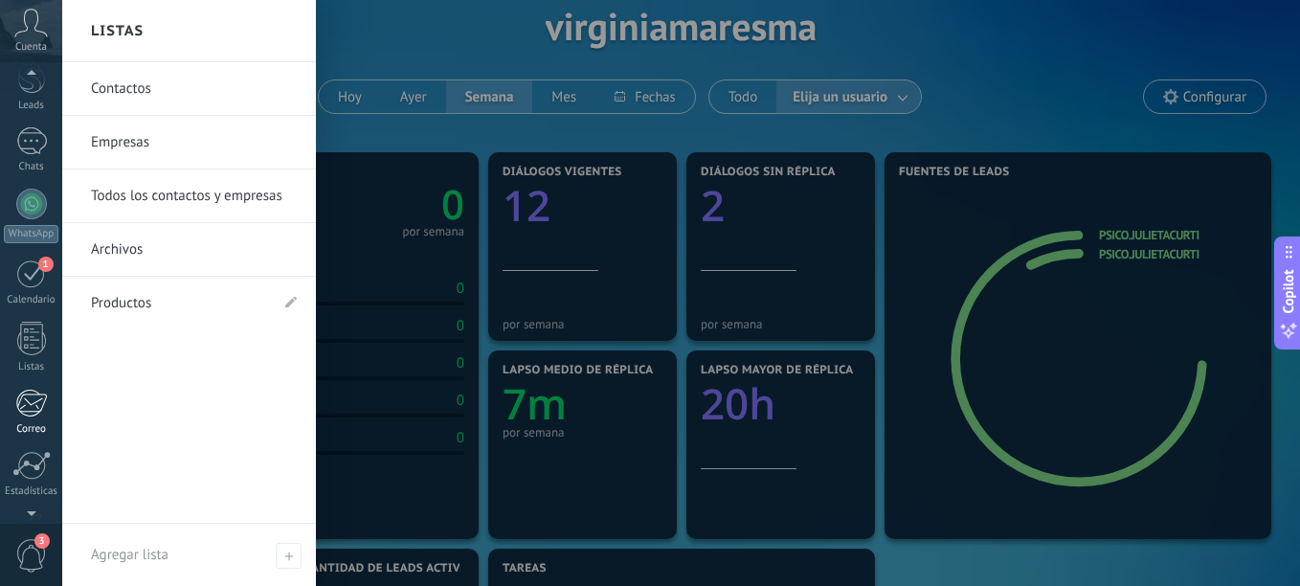
drag, startPoint x: 33, startPoint y: 350, endPoint x: 27, endPoint y: 401, distance: 51.2
click at [33, 350] on div at bounding box center [31, 338] width 29 height 33
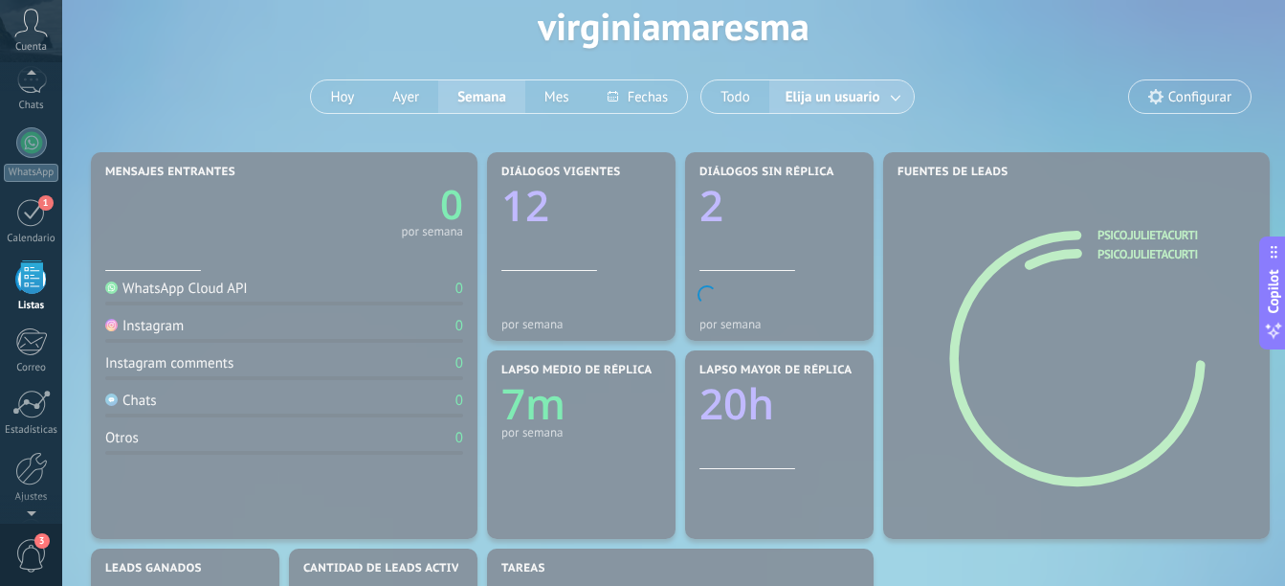
scroll to position [211, 0]
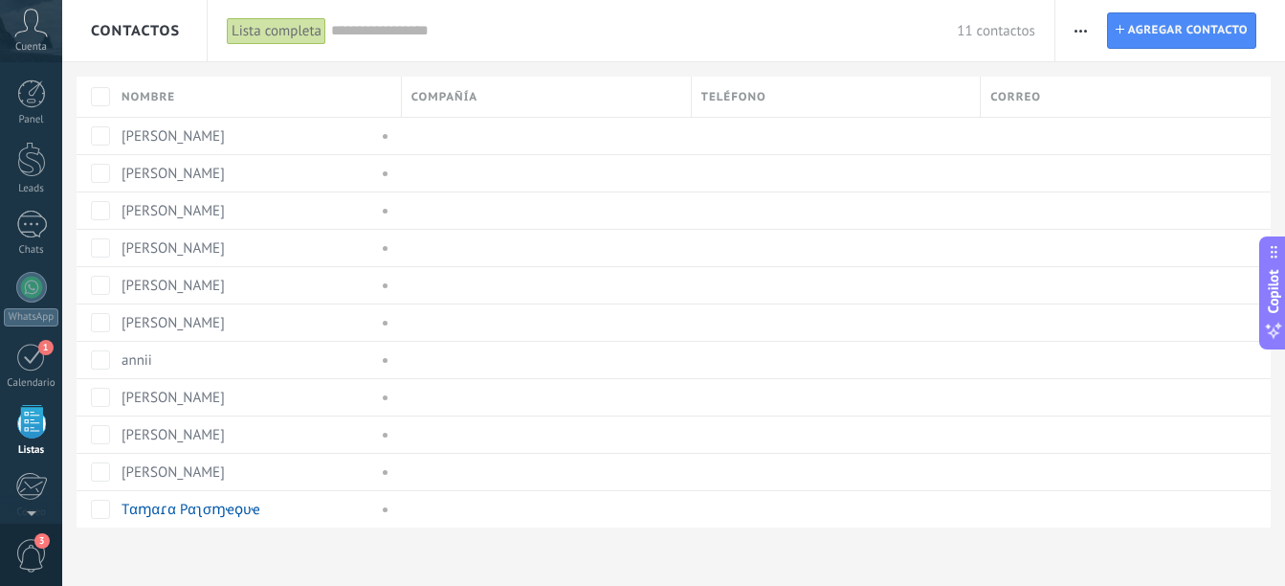
click at [37, 11] on icon at bounding box center [30, 23] width 33 height 29
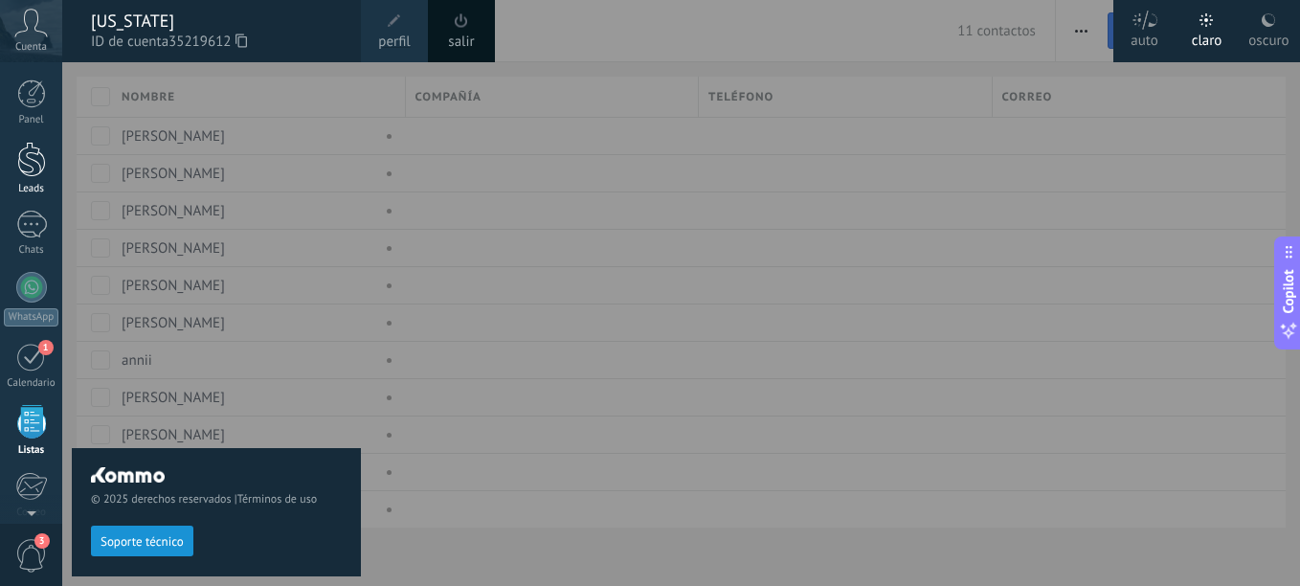
click at [41, 158] on div at bounding box center [31, 159] width 29 height 35
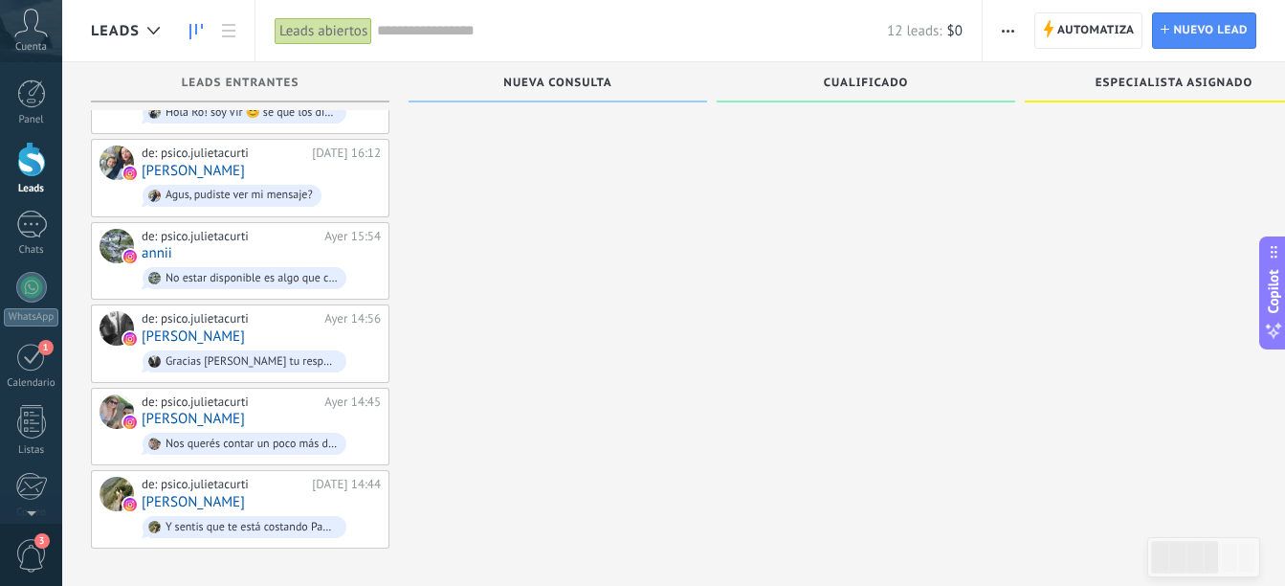
click at [34, 556] on span "3" at bounding box center [31, 555] width 33 height 33
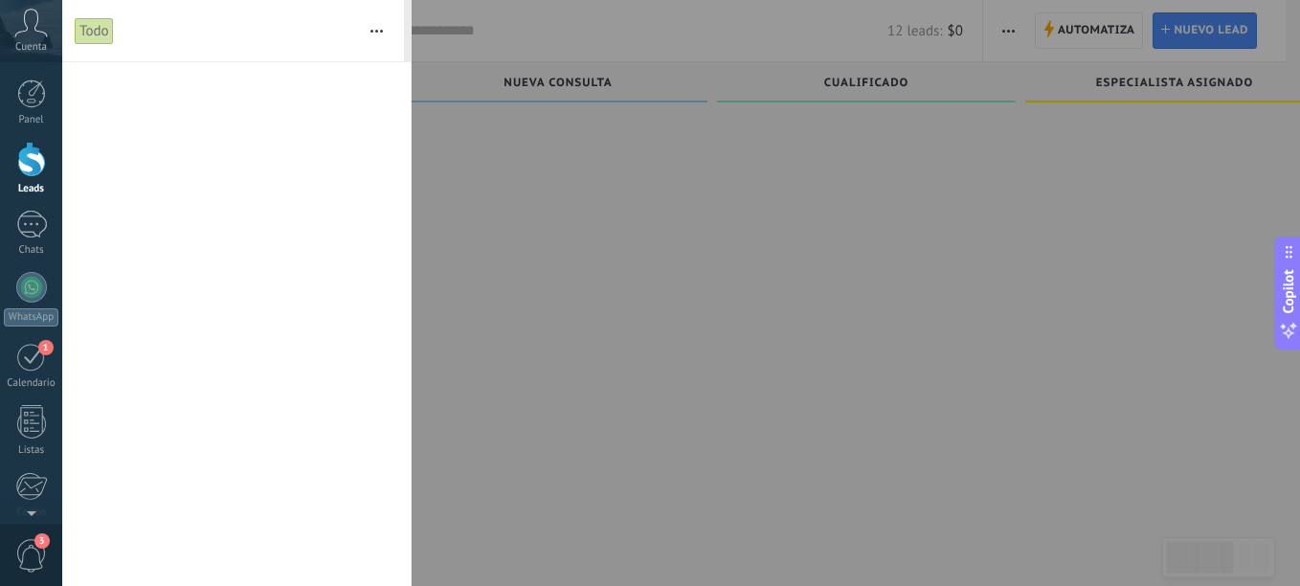
click at [1197, 162] on div at bounding box center [650, 293] width 1300 height 586
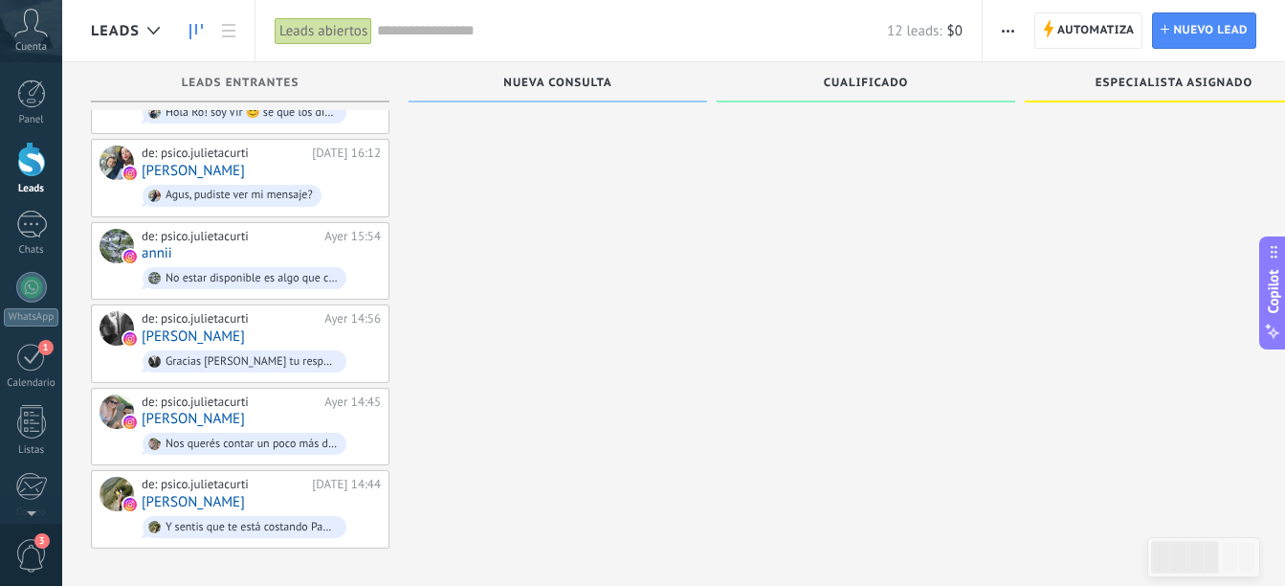
click at [1271, 301] on span "Copilot" at bounding box center [1273, 292] width 19 height 44
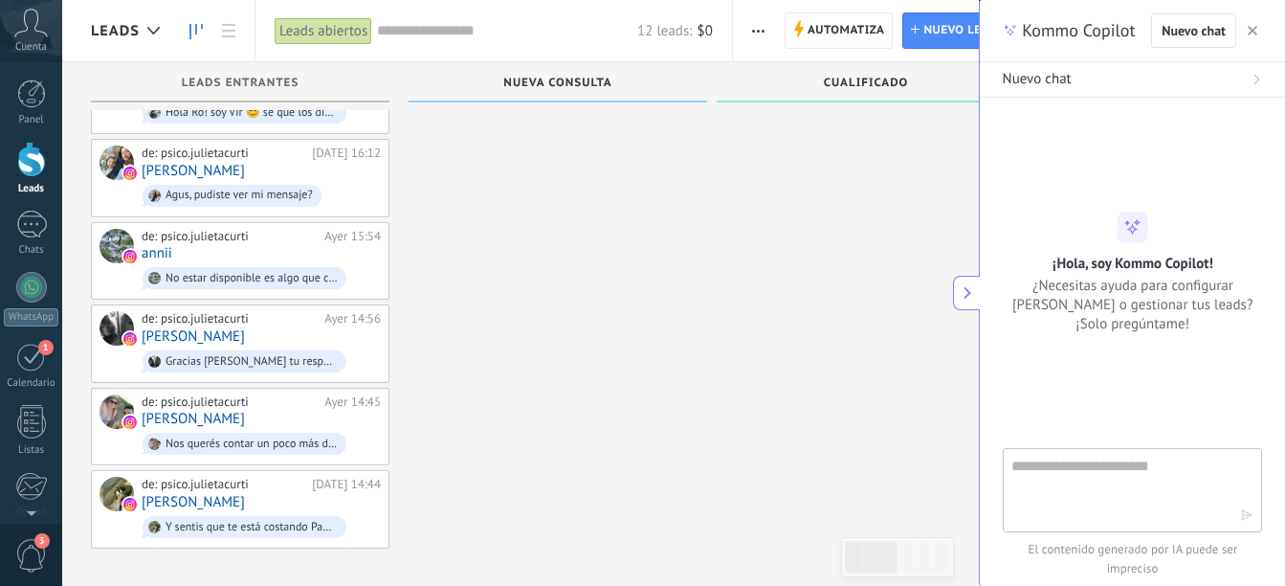
click at [1254, 31] on use "button" at bounding box center [1253, 31] width 10 height 10
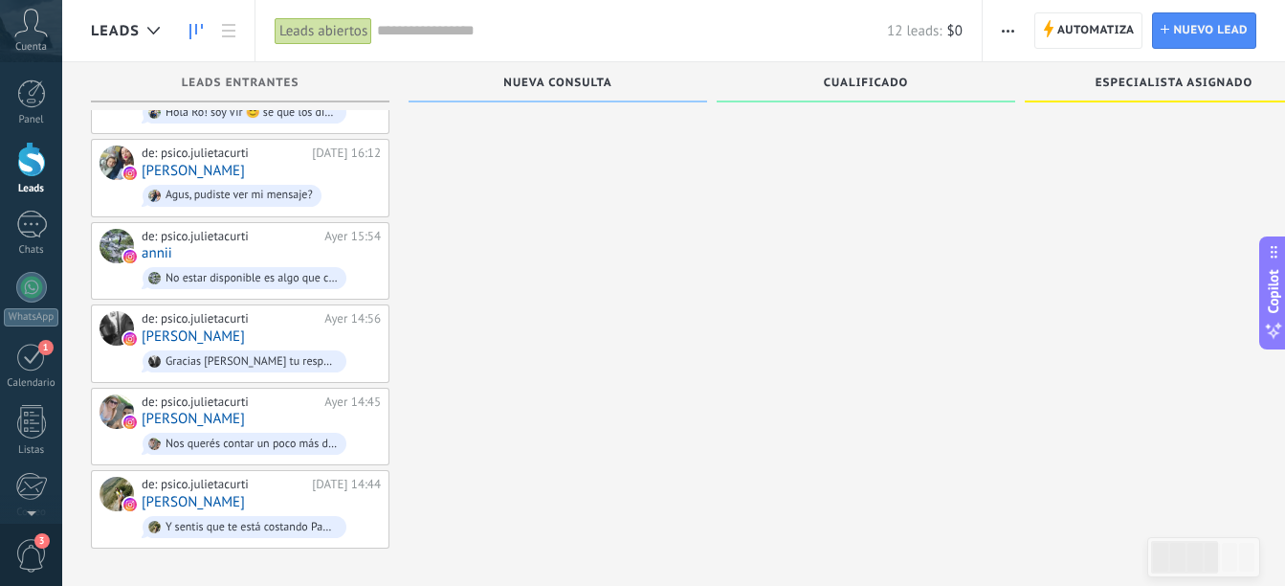
click at [1011, 34] on span "button" at bounding box center [1008, 30] width 12 height 36
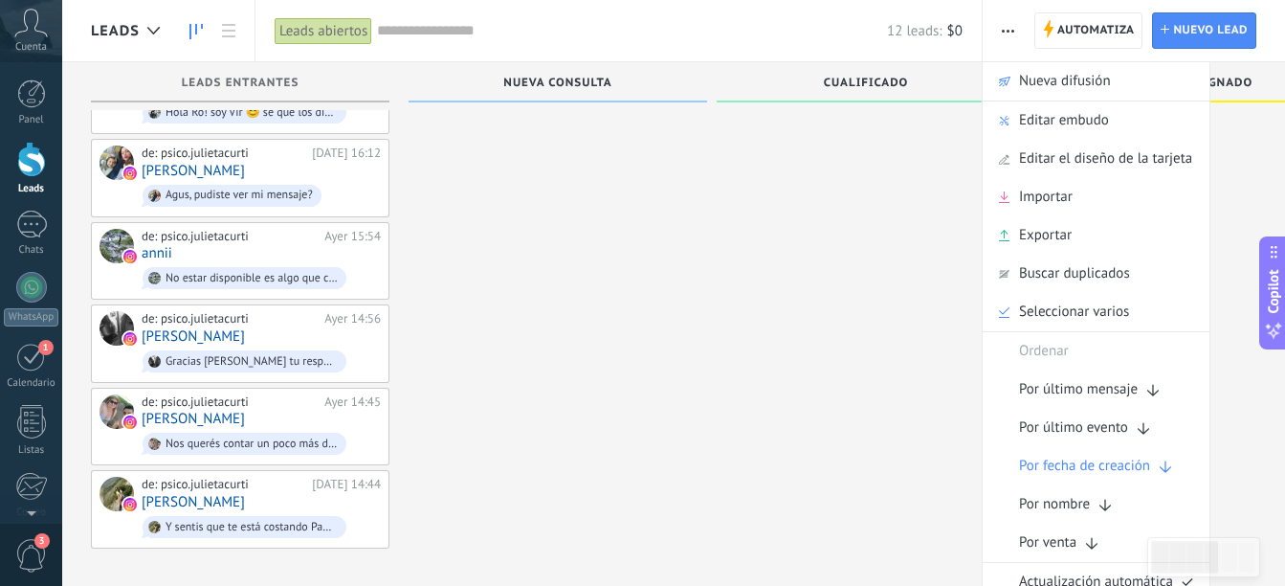
click at [838, 302] on div at bounding box center [866, 136] width 299 height 824
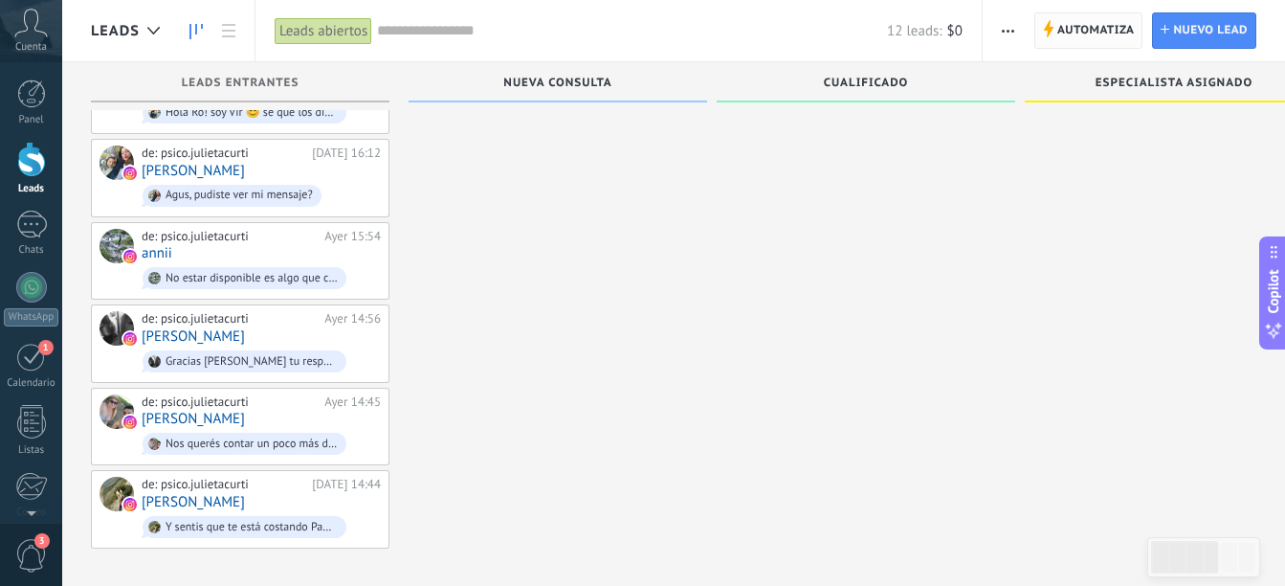
click at [1110, 19] on span "Automatiza" at bounding box center [1096, 30] width 78 height 34
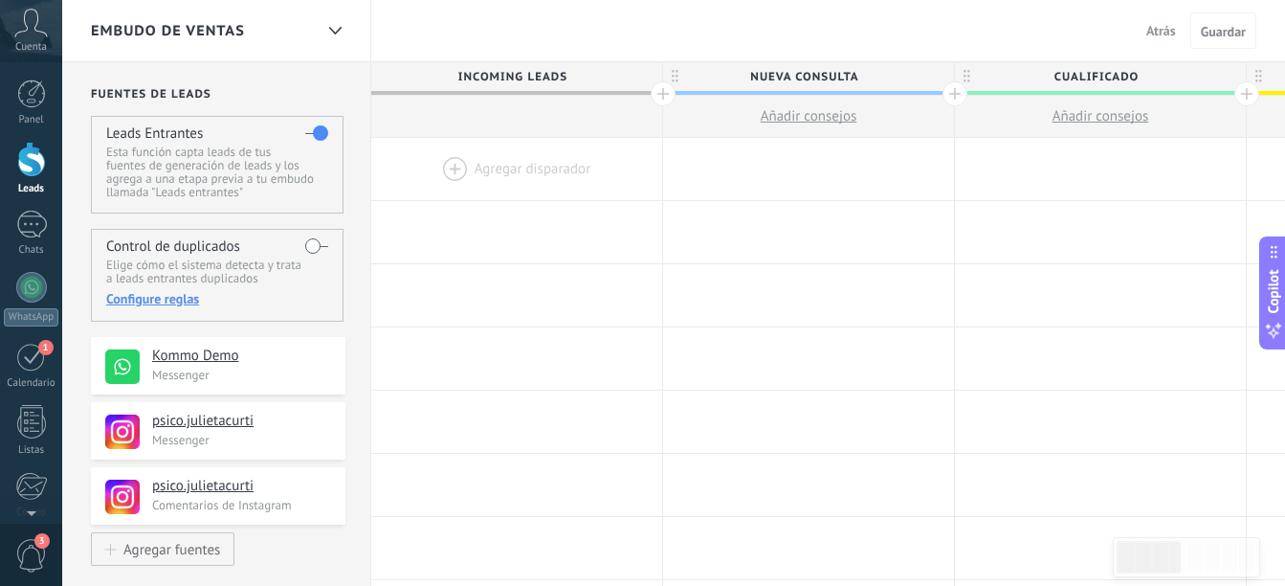
click at [309, 51] on div "Embudo de ventas" at bounding box center [202, 30] width 222 height 61
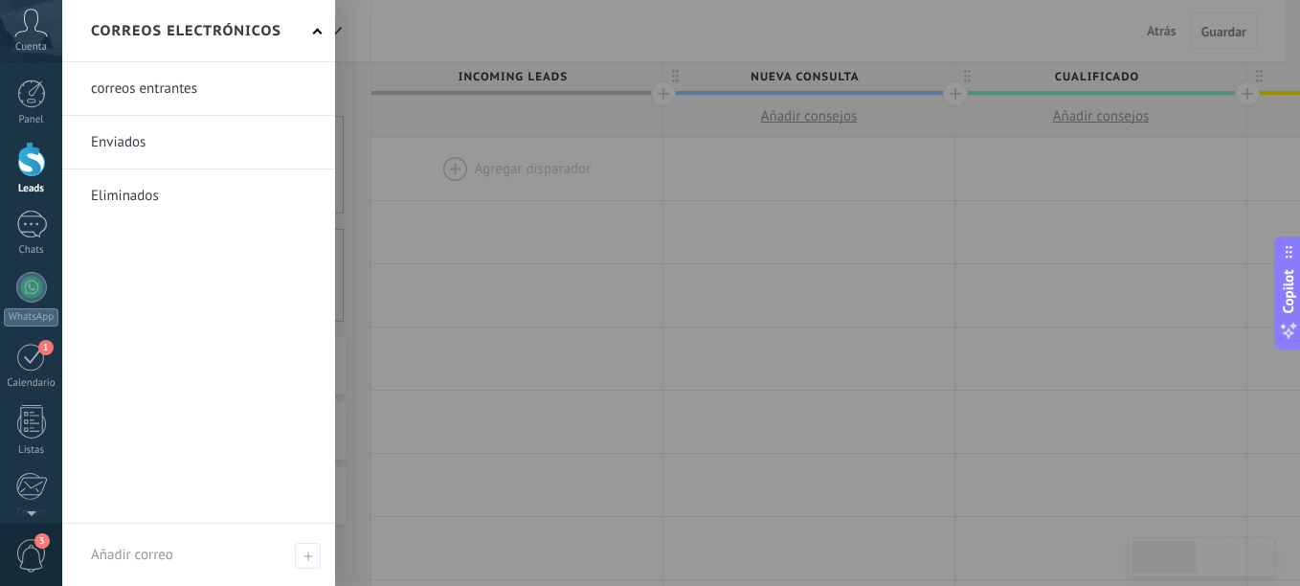
click at [716, 5] on div at bounding box center [712, 293] width 1300 height 586
